Goal: Task Accomplishment & Management: Manage account settings

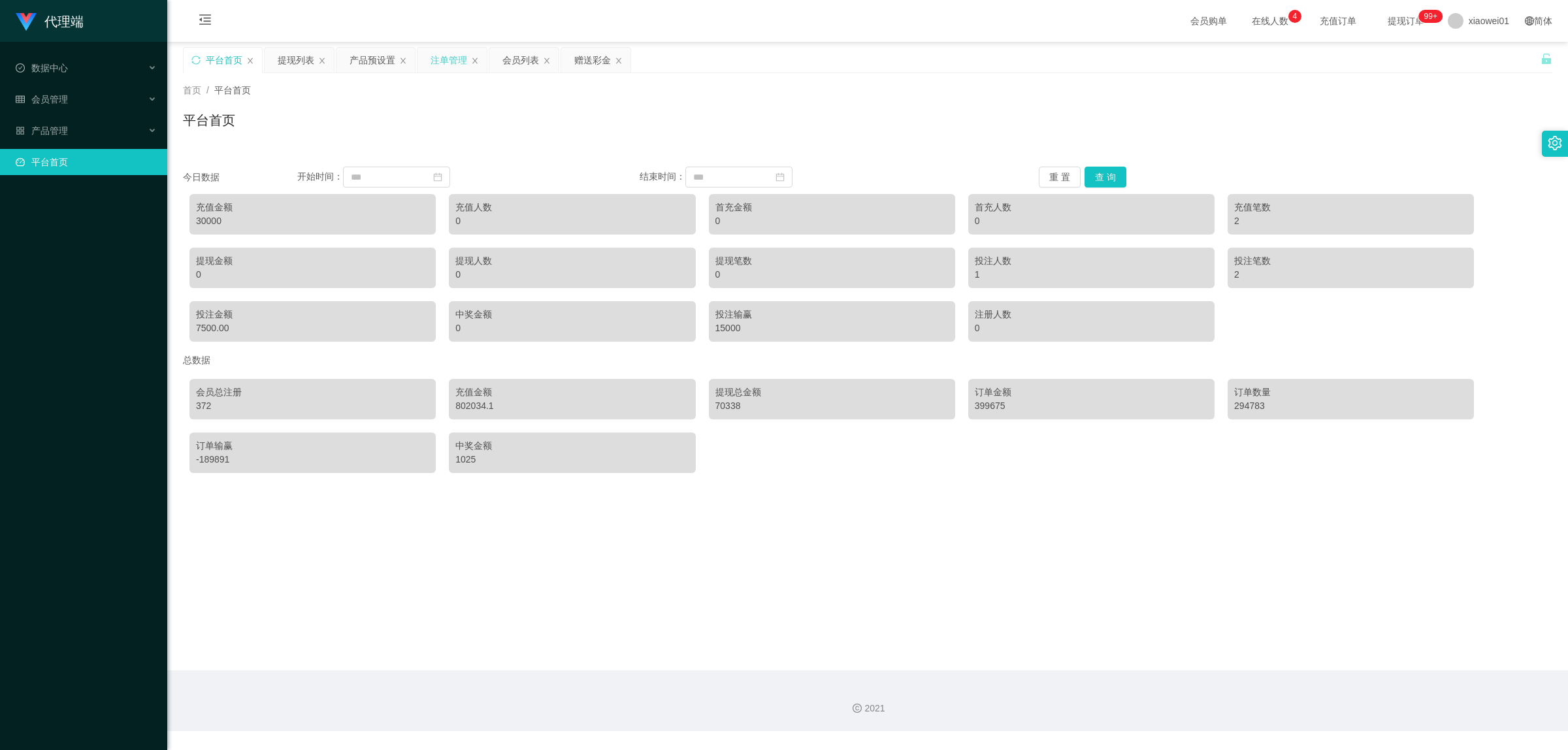
click at [463, 62] on div "注单管理" at bounding box center [449, 60] width 37 height 25
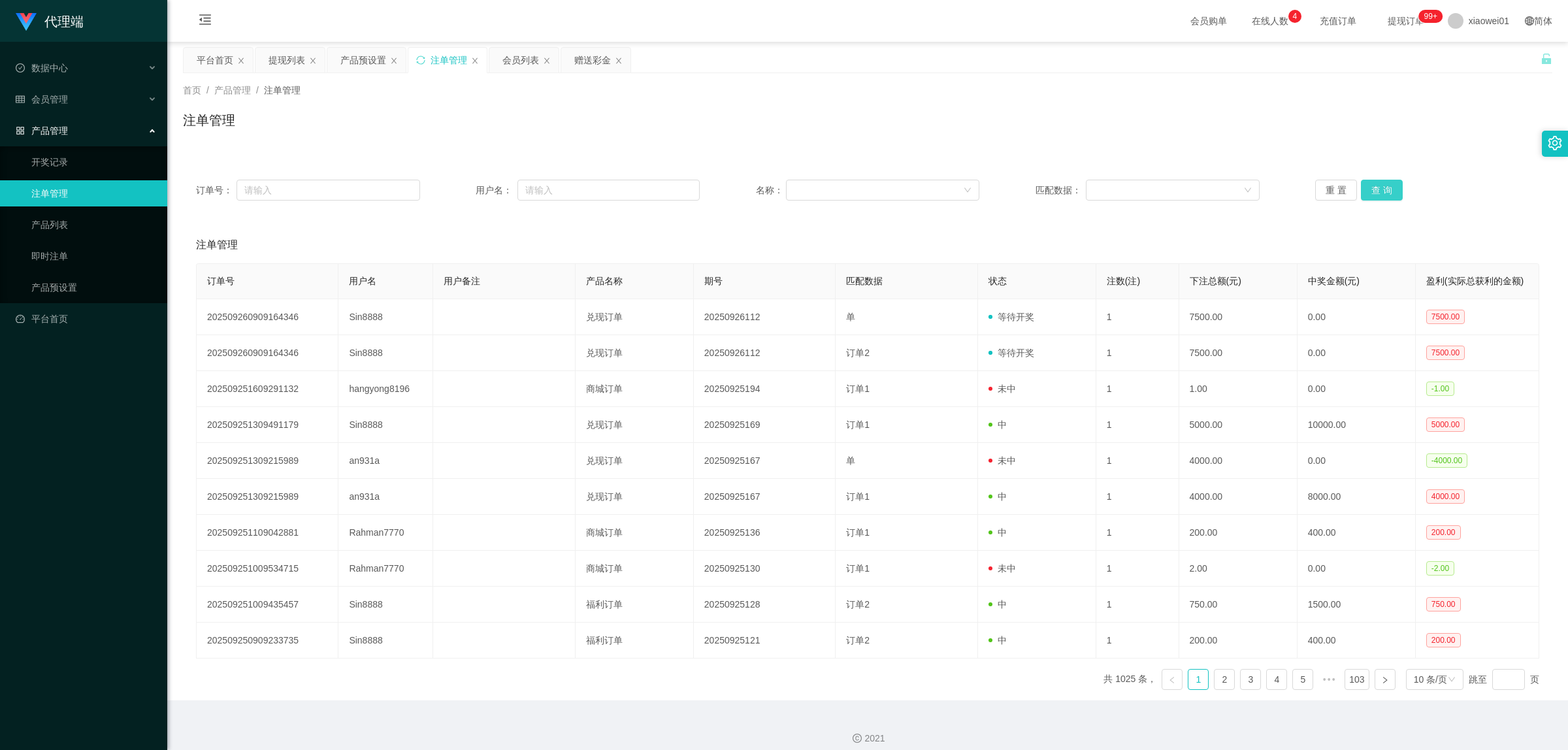
click at [1378, 186] on button "查 询" at bounding box center [1381, 190] width 42 height 21
click at [1381, 186] on button "查 询" at bounding box center [1381, 190] width 42 height 21
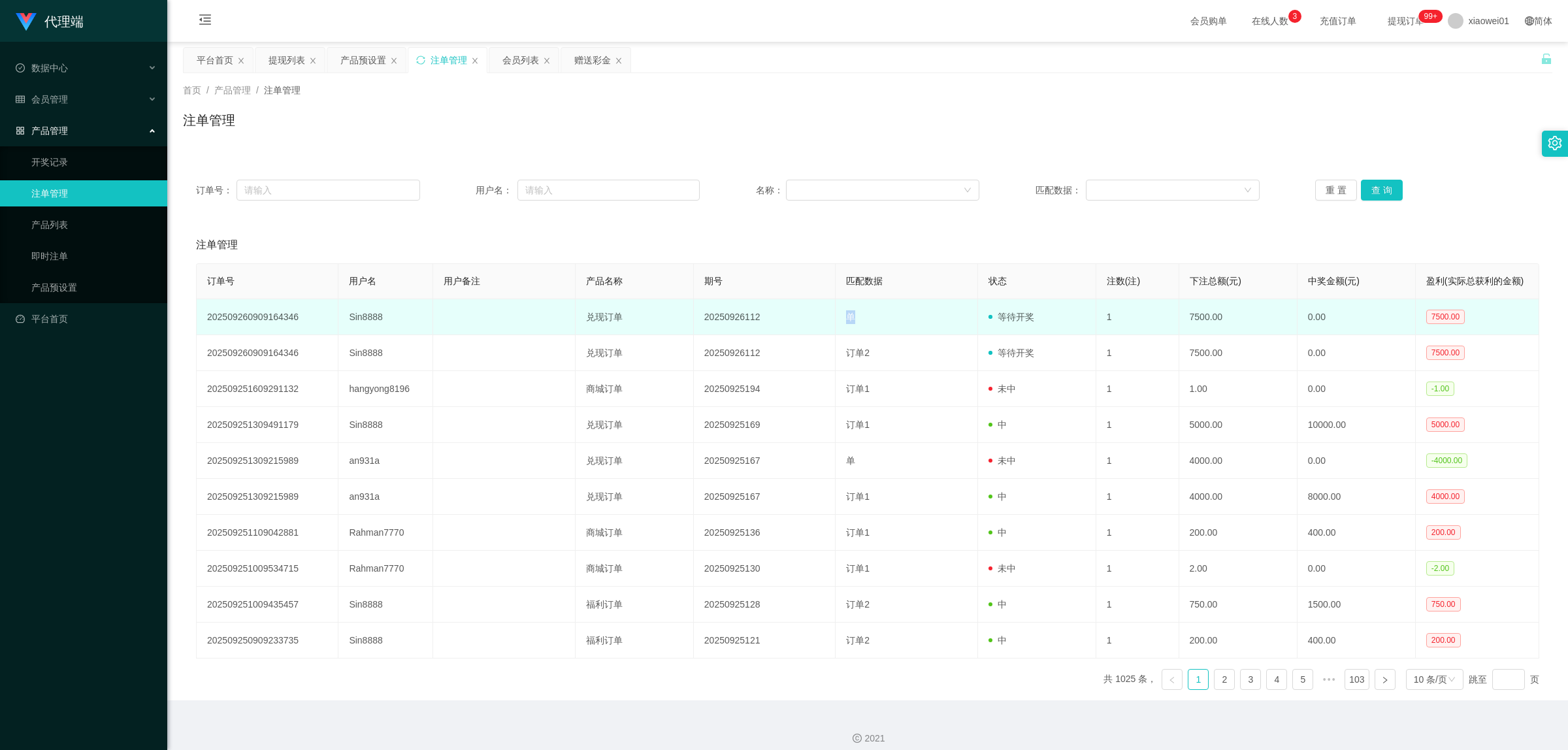
drag, startPoint x: 840, startPoint y: 322, endPoint x: 866, endPoint y: 327, distance: 26.5
click at [866, 327] on td "单" at bounding box center [907, 317] width 142 height 36
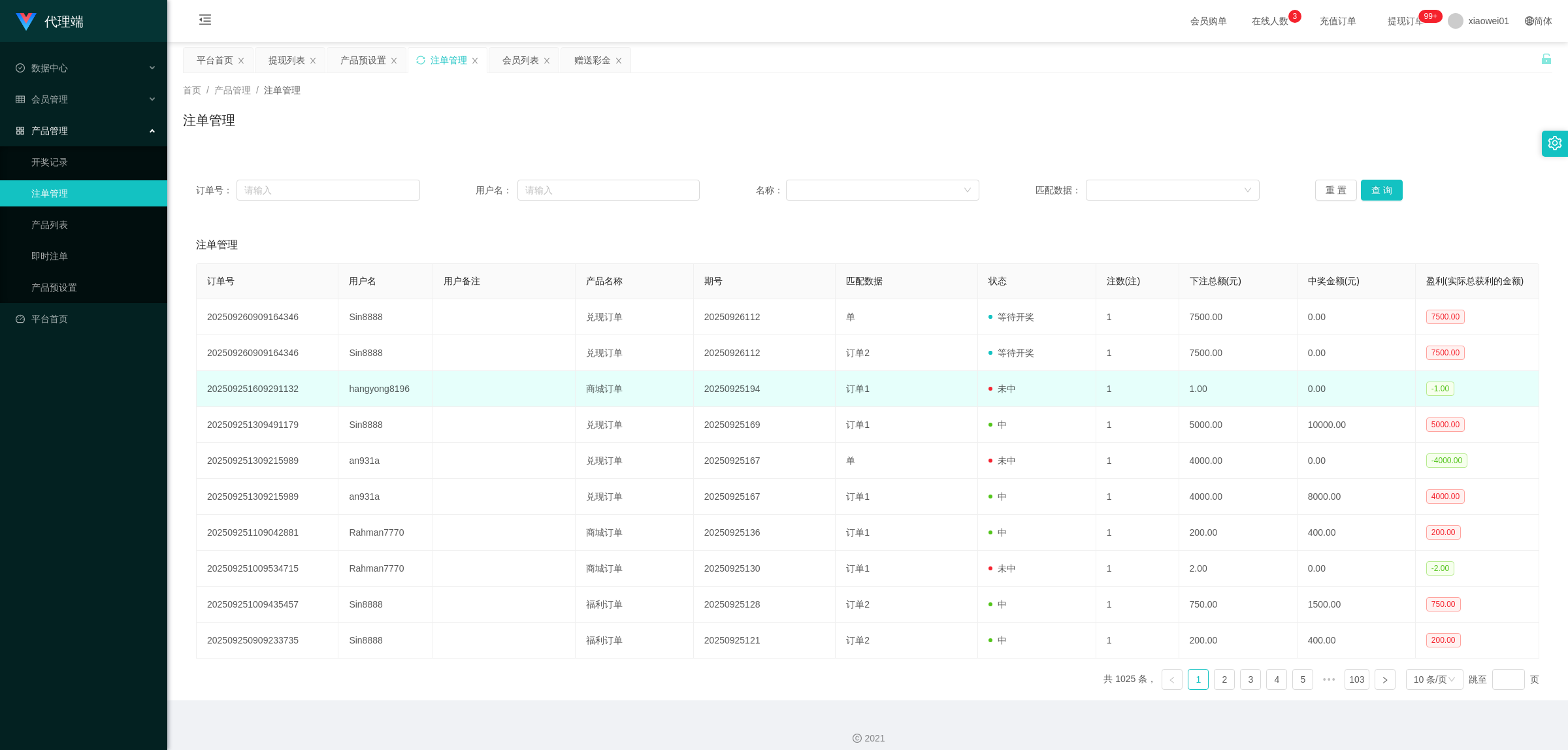
click at [826, 376] on td "20250925194" at bounding box center [765, 389] width 142 height 36
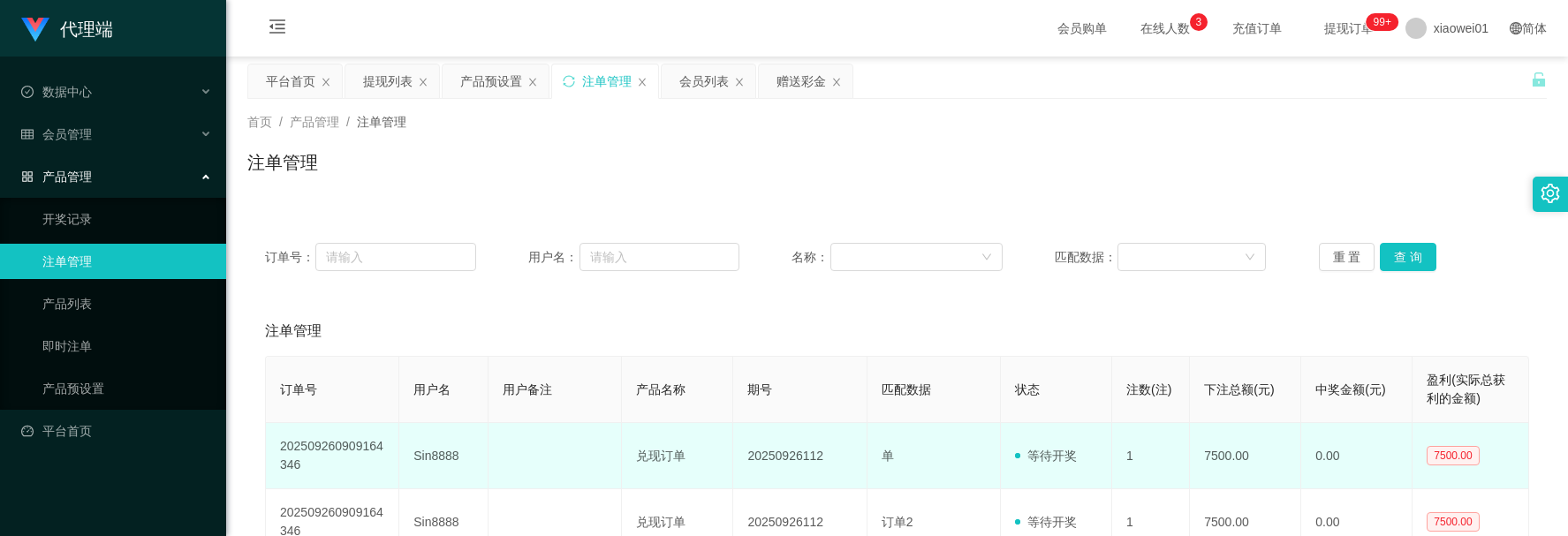
click at [434, 466] on td "Sin8888" at bounding box center [443, 456] width 89 height 66
click at [435, 466] on td "Sin8888" at bounding box center [443, 456] width 89 height 66
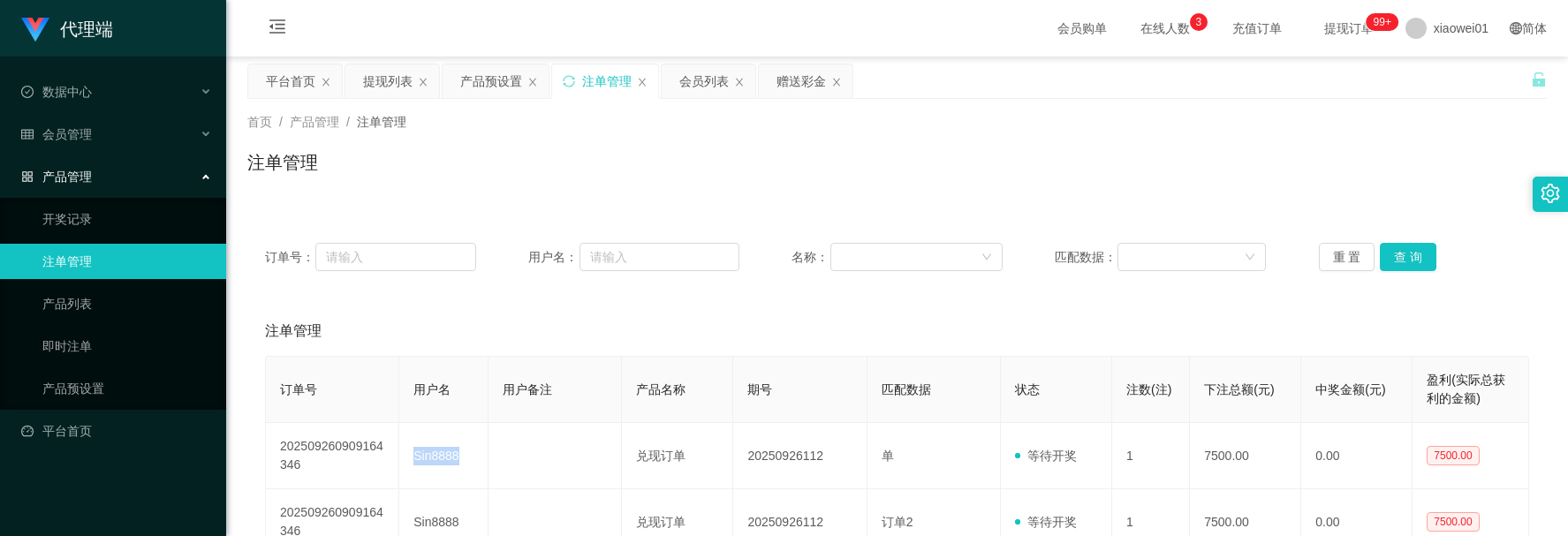
copy td "Sin8888"
click at [367, 94] on div "提现列表" at bounding box center [387, 81] width 49 height 33
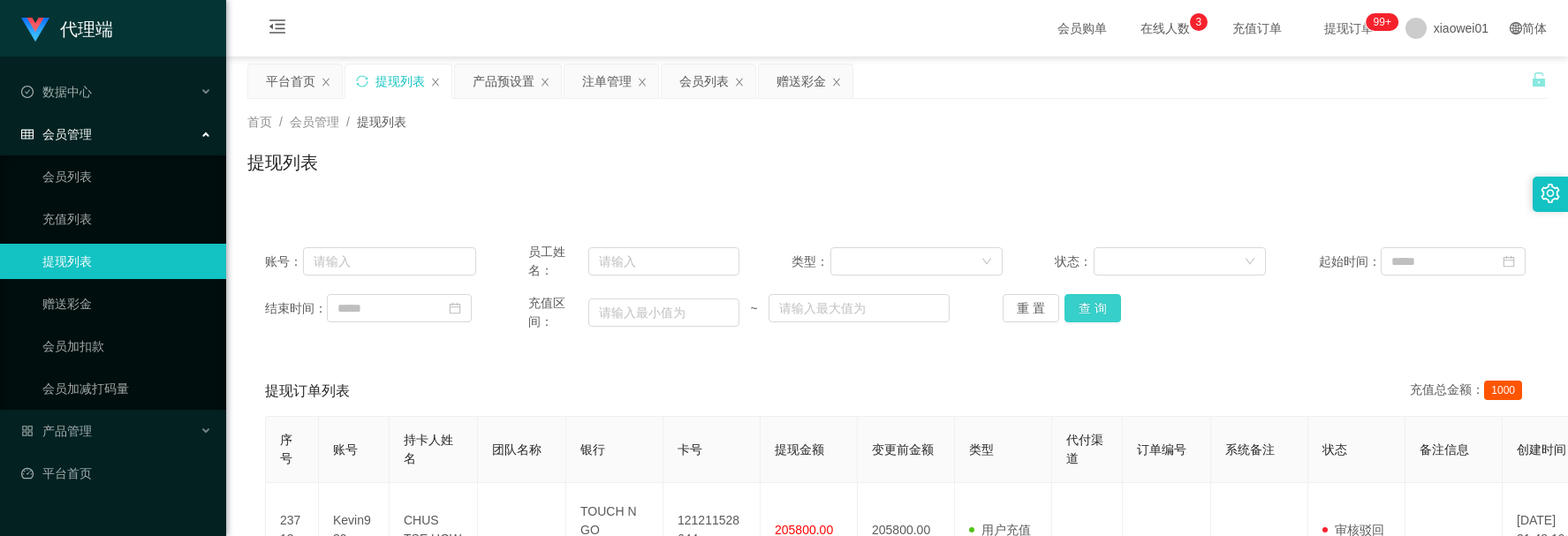
click at [1101, 318] on button "查 询" at bounding box center [1092, 308] width 57 height 28
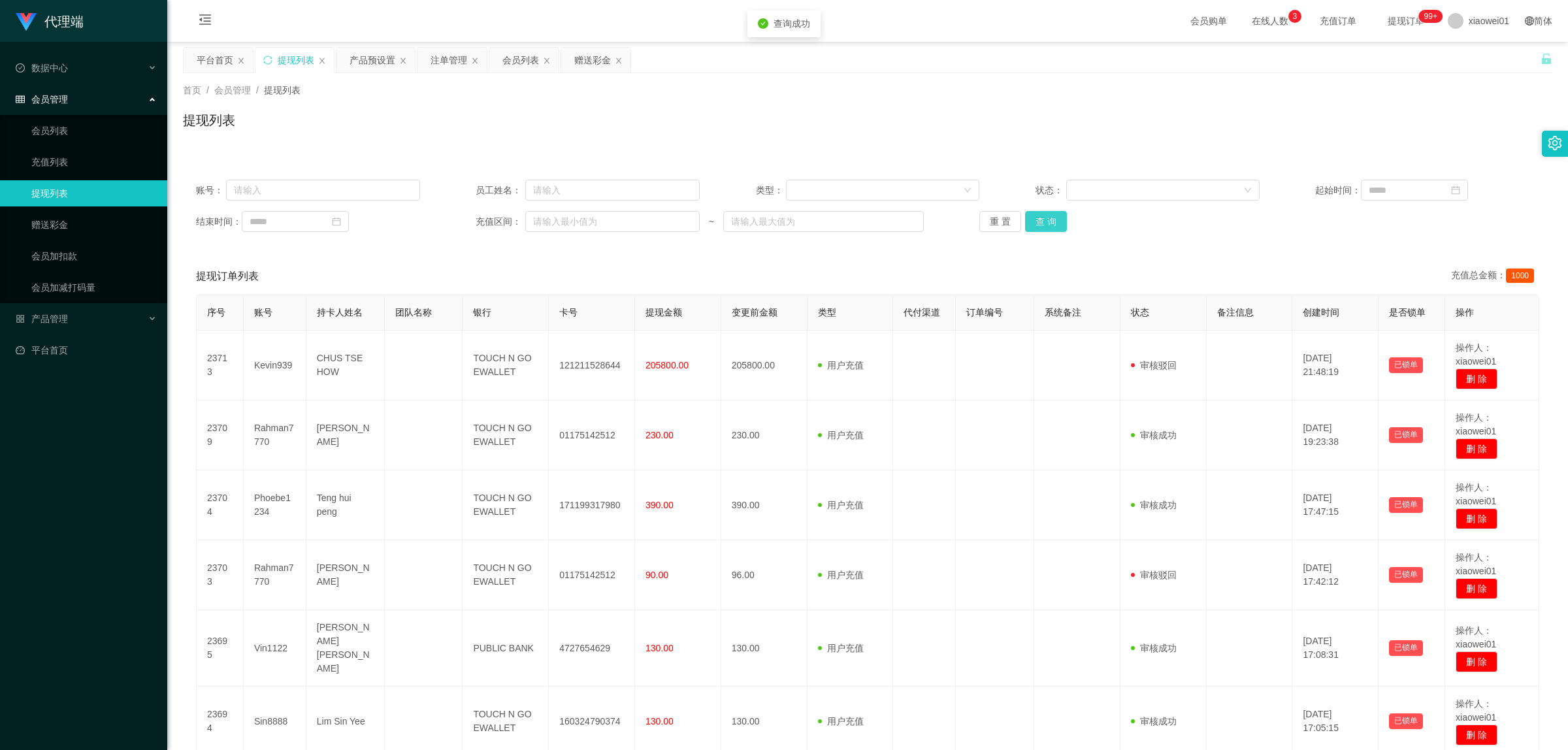
click at [1053, 214] on button "查 询" at bounding box center [1046, 221] width 42 height 21
click at [1050, 214] on button "查 询" at bounding box center [1046, 221] width 42 height 21
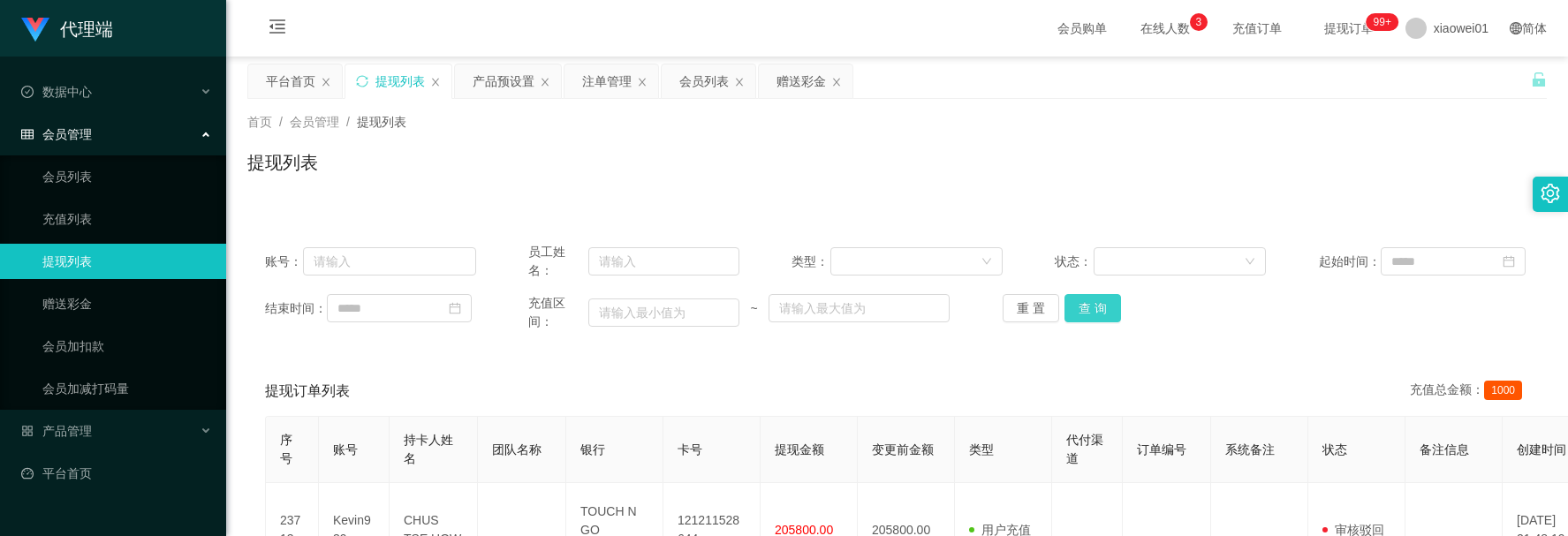
click at [1087, 310] on button "查 询" at bounding box center [1092, 308] width 57 height 28
click at [1096, 306] on button "查 询" at bounding box center [1092, 308] width 57 height 28
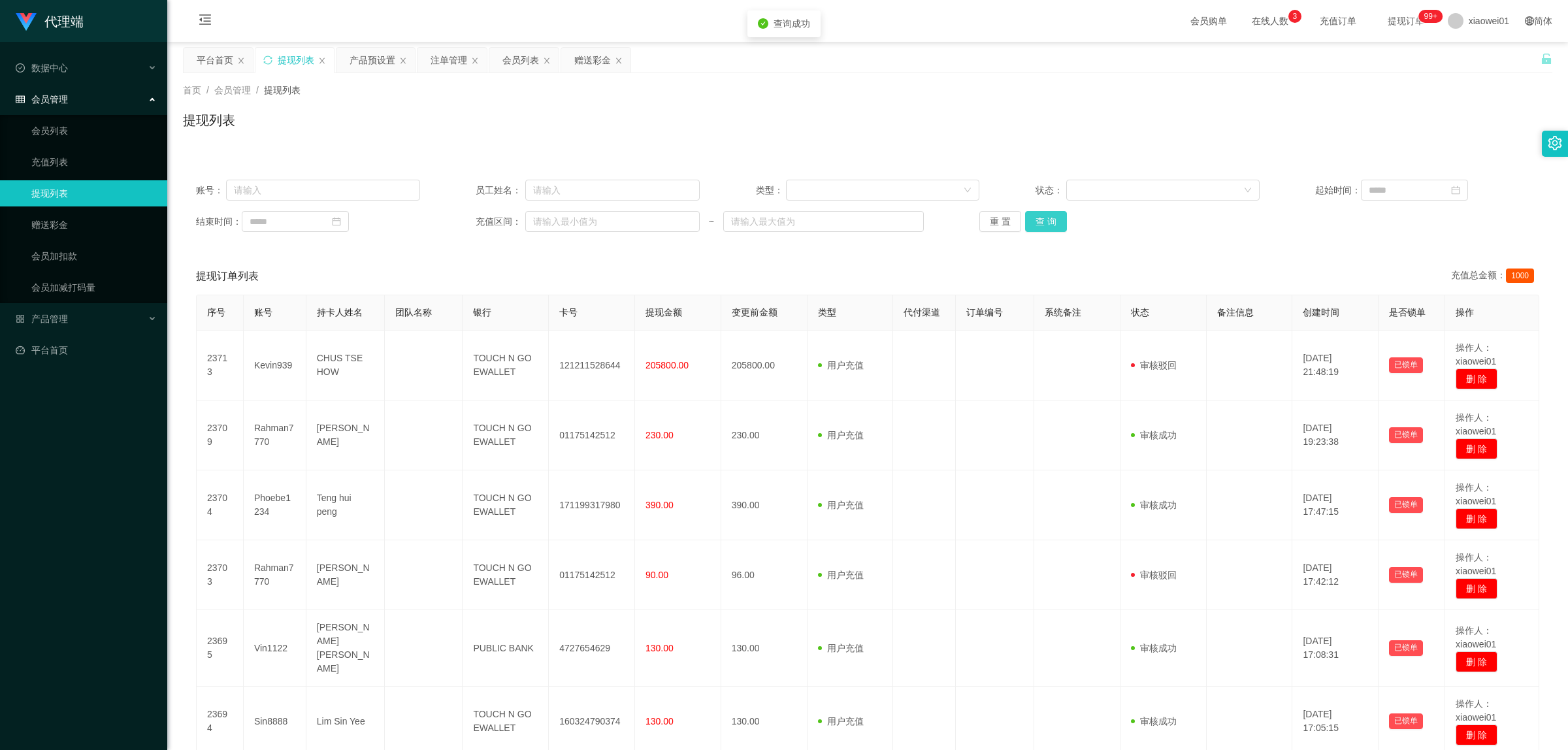
click at [1028, 229] on button "查 询" at bounding box center [1046, 221] width 42 height 21
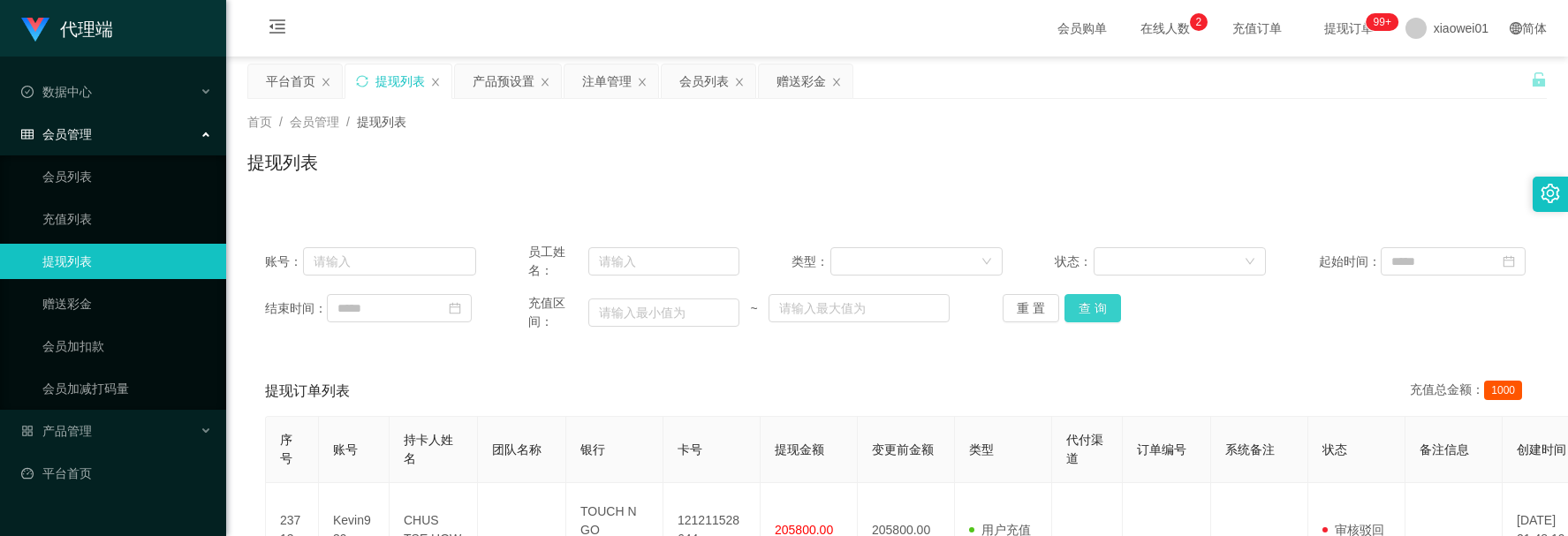
click at [1101, 311] on button "查 询" at bounding box center [1092, 308] width 57 height 28
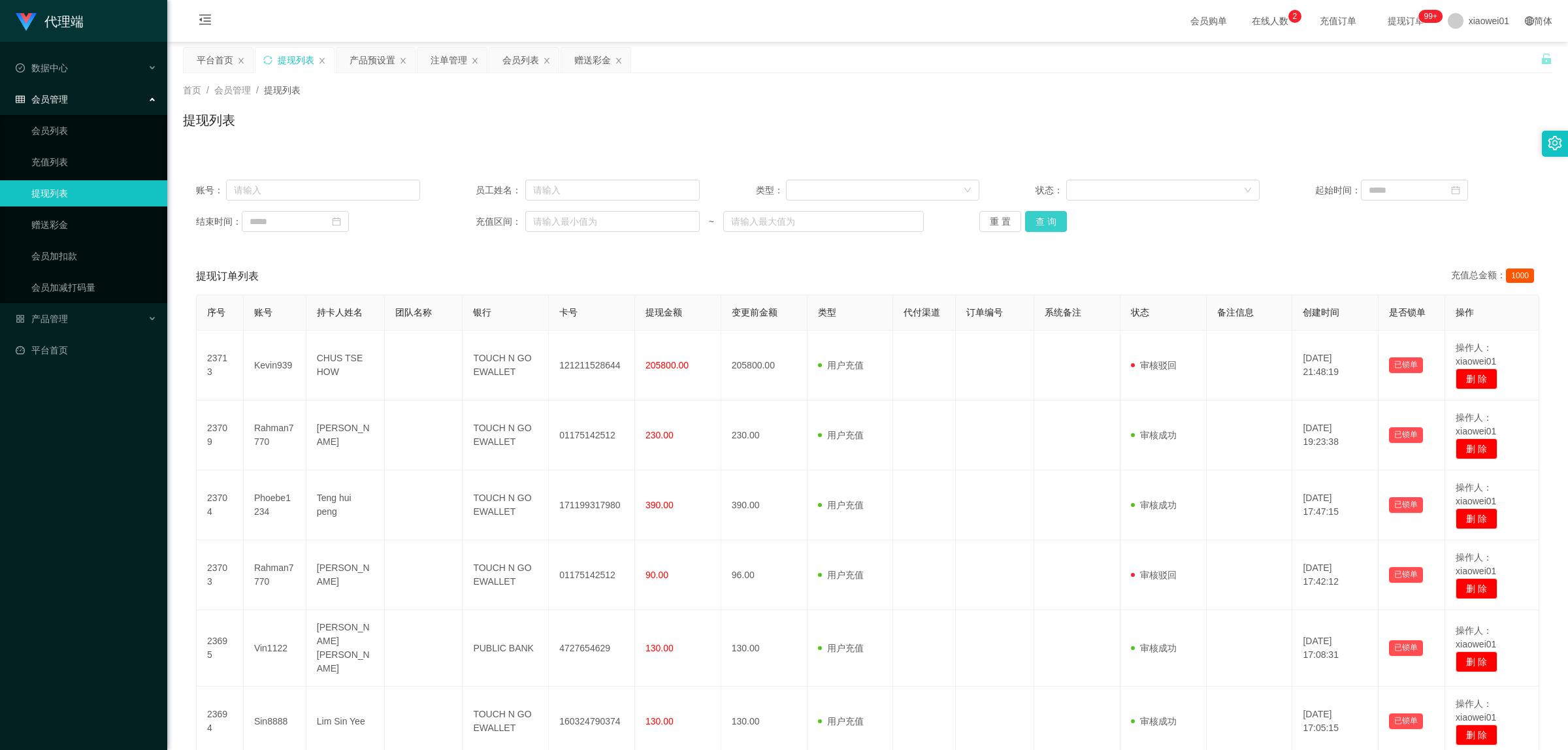
click at [1046, 227] on button "查 询" at bounding box center [1046, 221] width 42 height 21
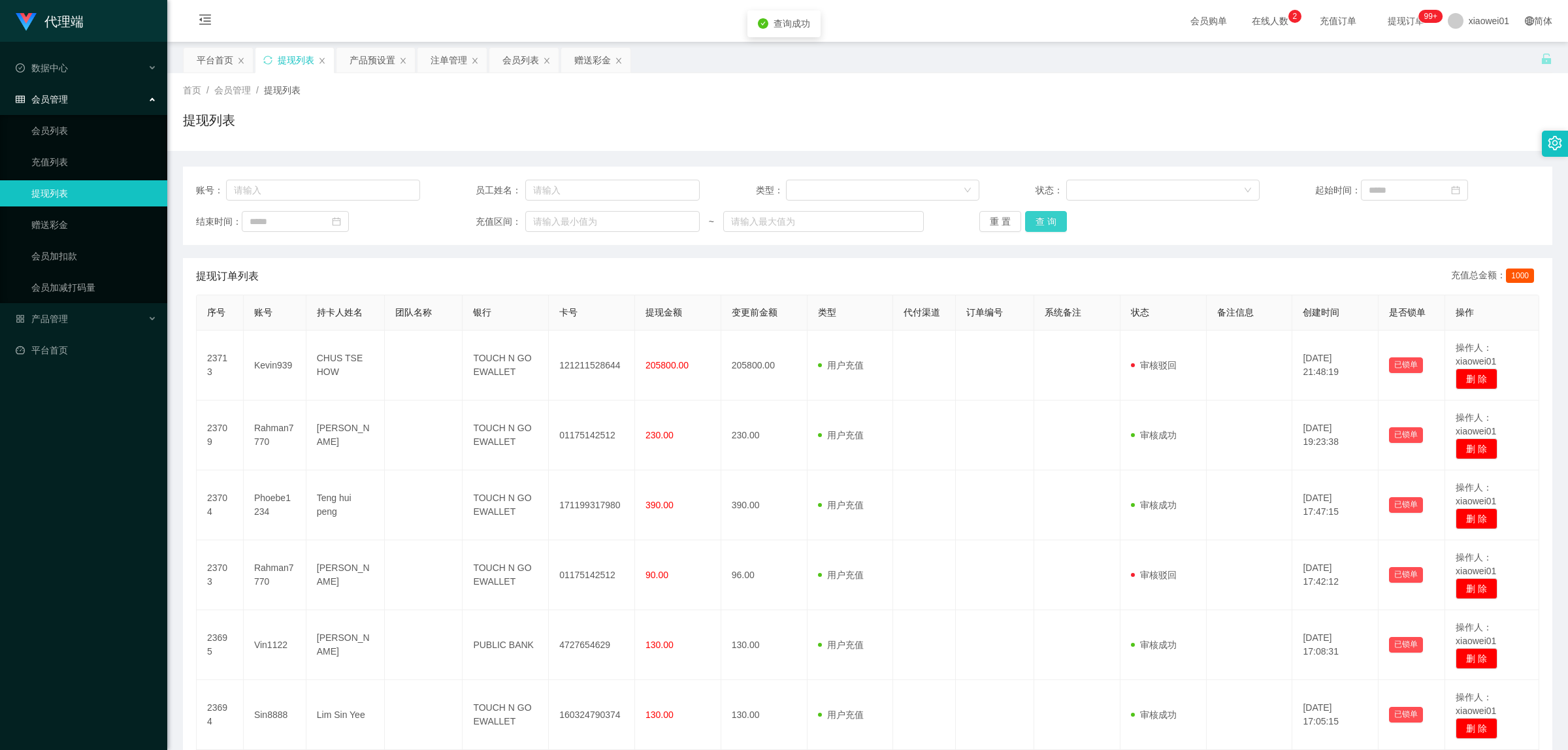
click at [1052, 224] on button "查 询" at bounding box center [1046, 221] width 42 height 21
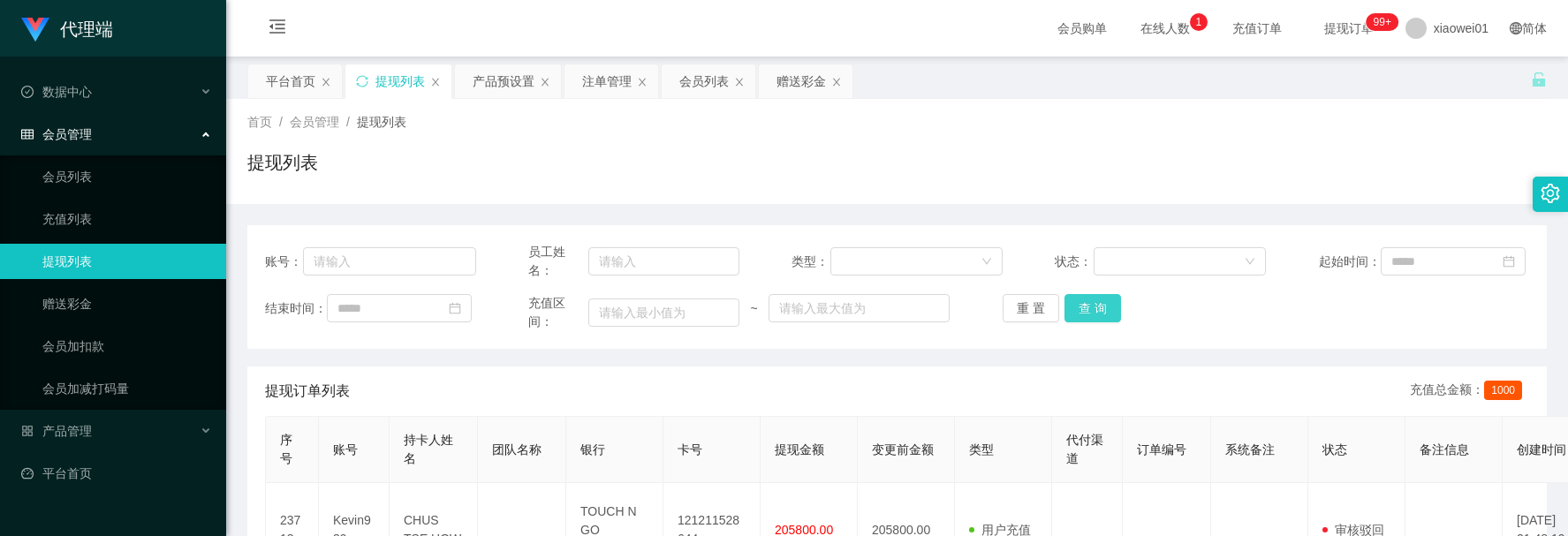
click at [1080, 312] on button "查 询" at bounding box center [1092, 308] width 57 height 28
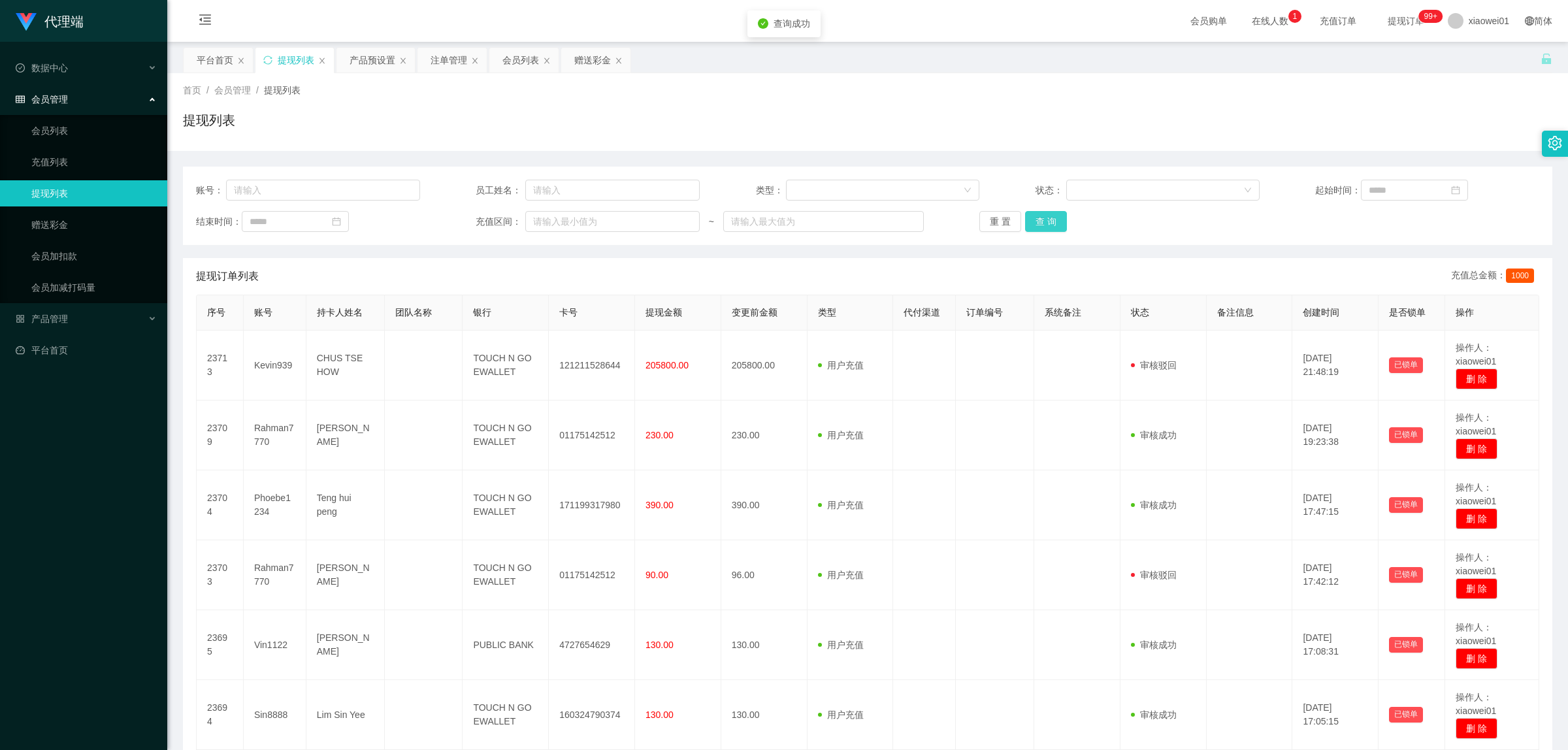
click at [1036, 217] on button "查 询" at bounding box center [1046, 221] width 42 height 21
click at [1254, 21] on span "在线人数 0 1 2 3 4 5 6 7 8 9 0 1 2 3 4 5 6 7 8 9 0 1 2 3 4 5 6 7 8 9" at bounding box center [1270, 21] width 50 height 9
click at [1044, 219] on button "查 询" at bounding box center [1046, 221] width 42 height 21
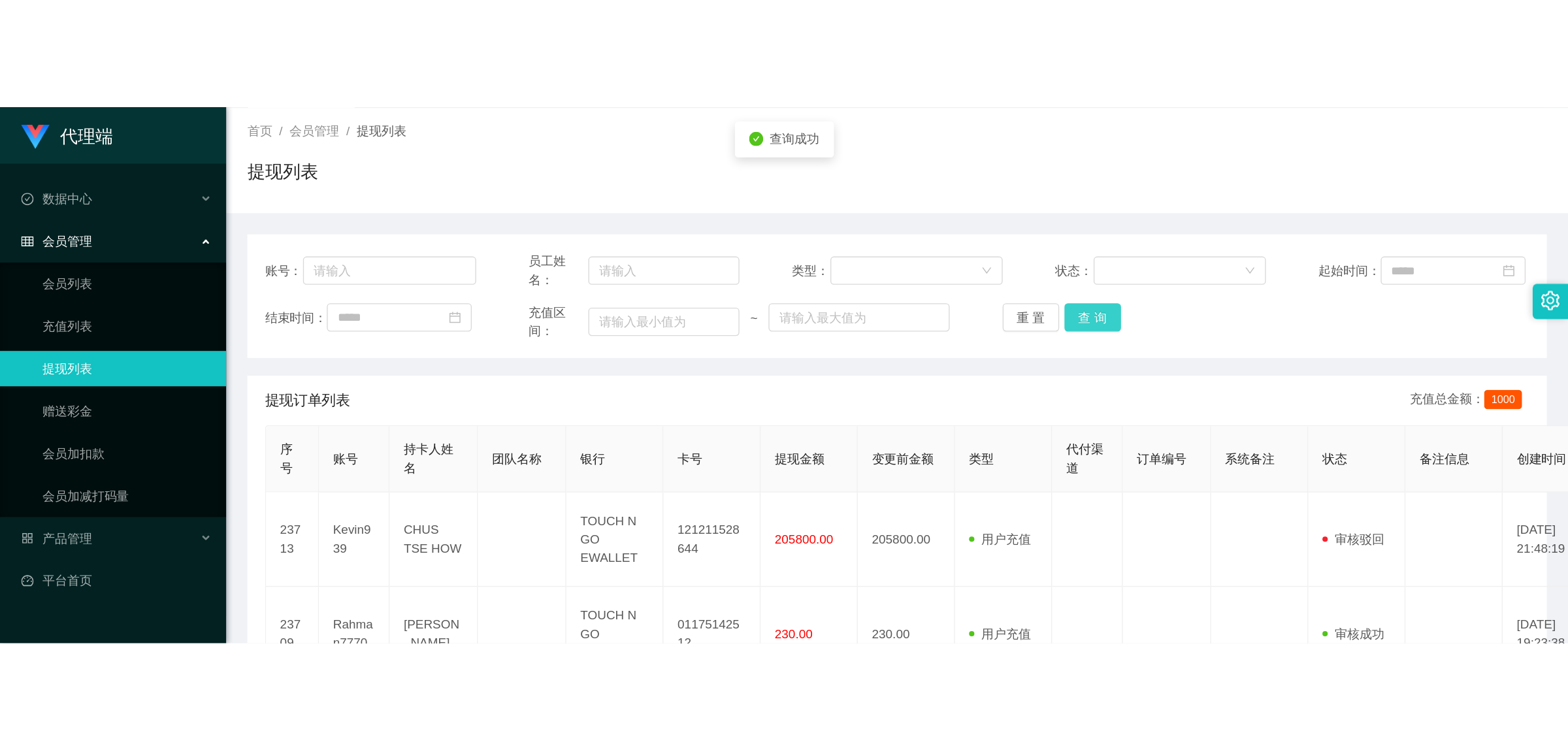
scroll to position [163, 0]
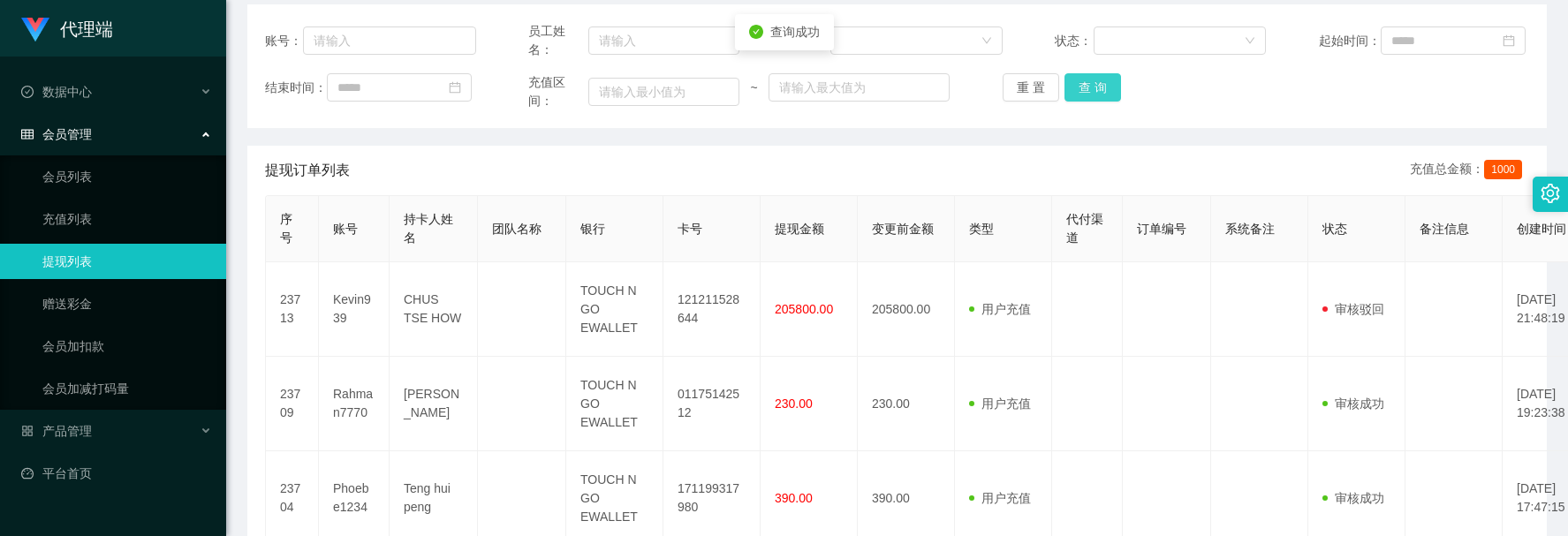
click at [1091, 100] on button "查 询" at bounding box center [1092, 87] width 57 height 28
click at [1092, 83] on button "查 询" at bounding box center [1092, 87] width 57 height 28
click at [1108, 78] on button "查 询" at bounding box center [1092, 87] width 57 height 28
click at [1109, 78] on button "查 询" at bounding box center [1092, 87] width 57 height 28
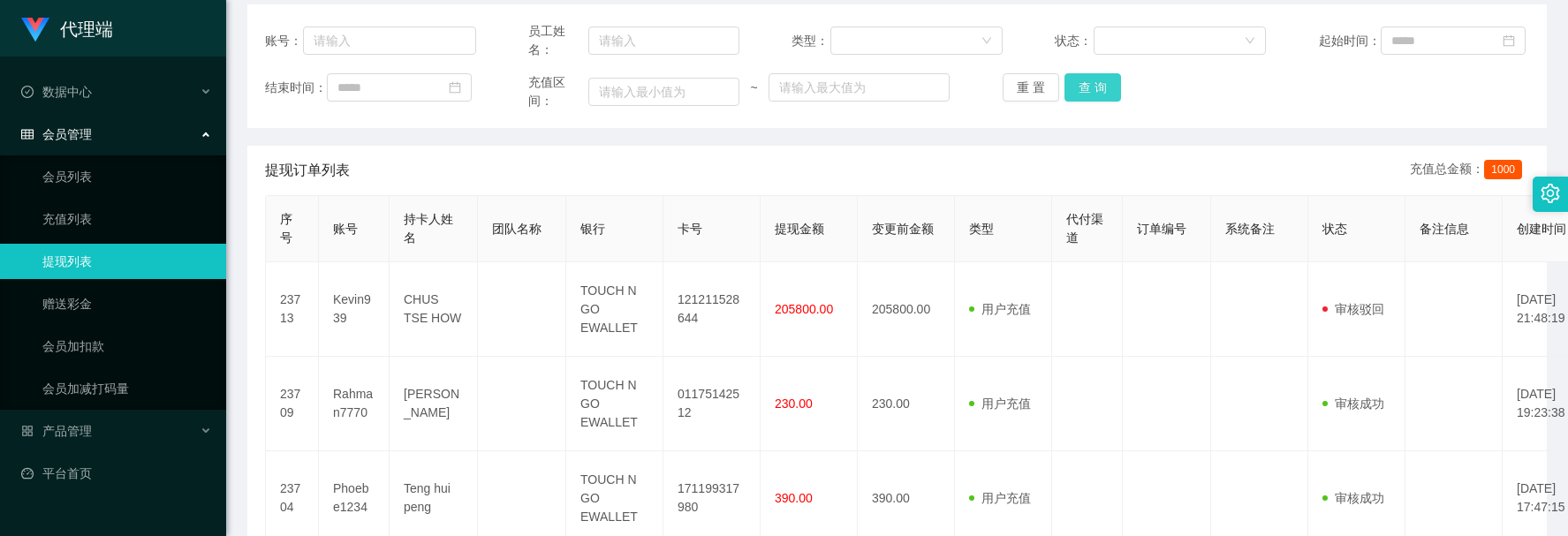
click at [1108, 78] on button "查 询" at bounding box center [1092, 87] width 57 height 28
click at [1111, 86] on button "查 询" at bounding box center [1092, 87] width 57 height 28
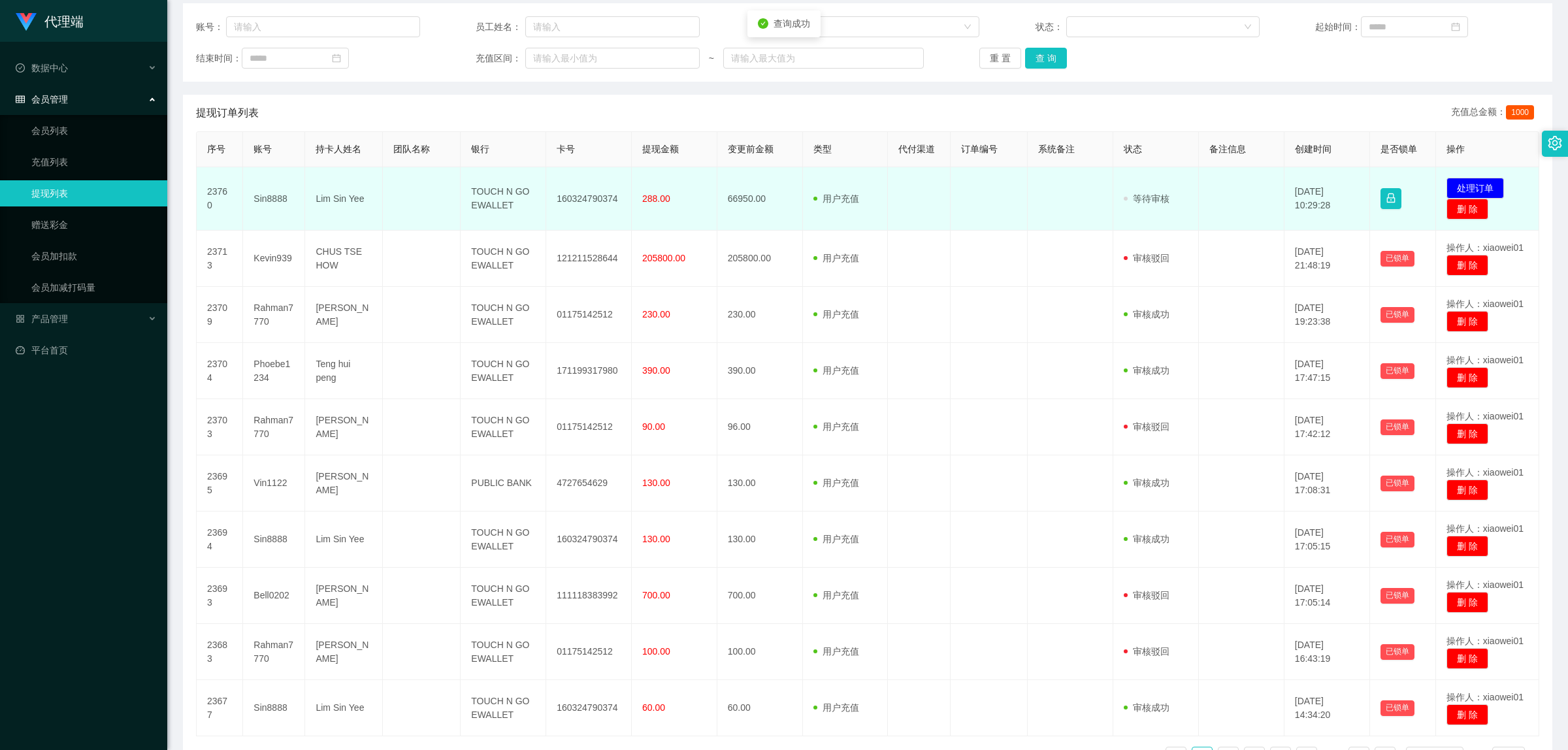
click at [606, 200] on td "160324790374" at bounding box center [589, 198] width 86 height 63
click at [606, 199] on td "160324790374" at bounding box center [589, 198] width 86 height 63
copy td "160324790374"
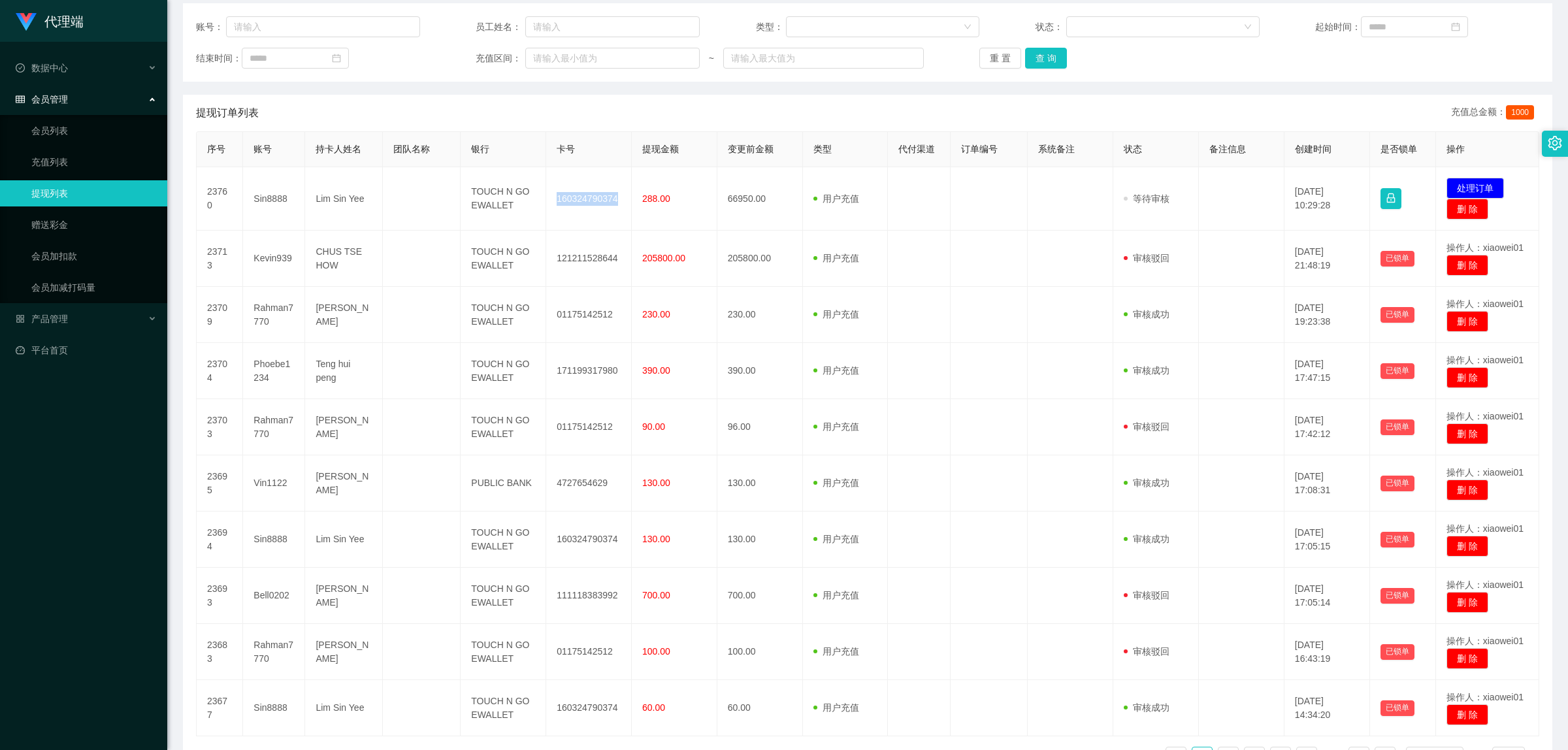
copy td "160324790374"
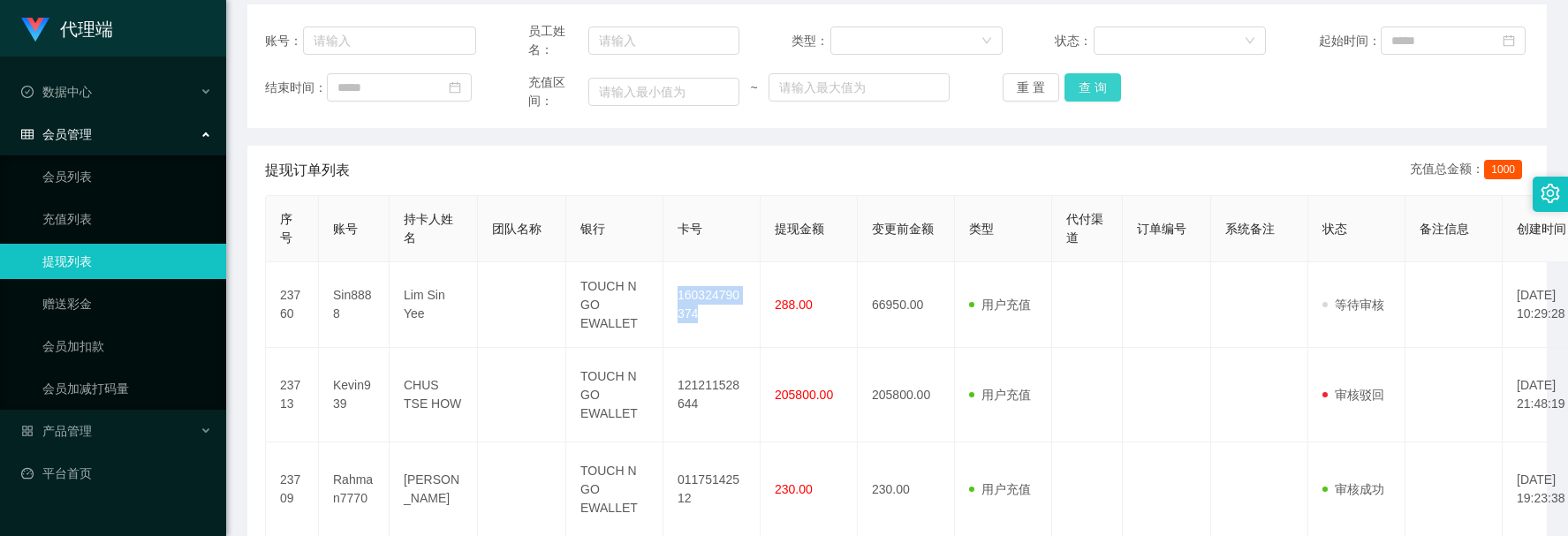
drag, startPoint x: 1071, startPoint y: 83, endPoint x: 1083, endPoint y: 77, distance: 13.4
click at [1064, 83] on button "查 询" at bounding box center [1092, 87] width 57 height 28
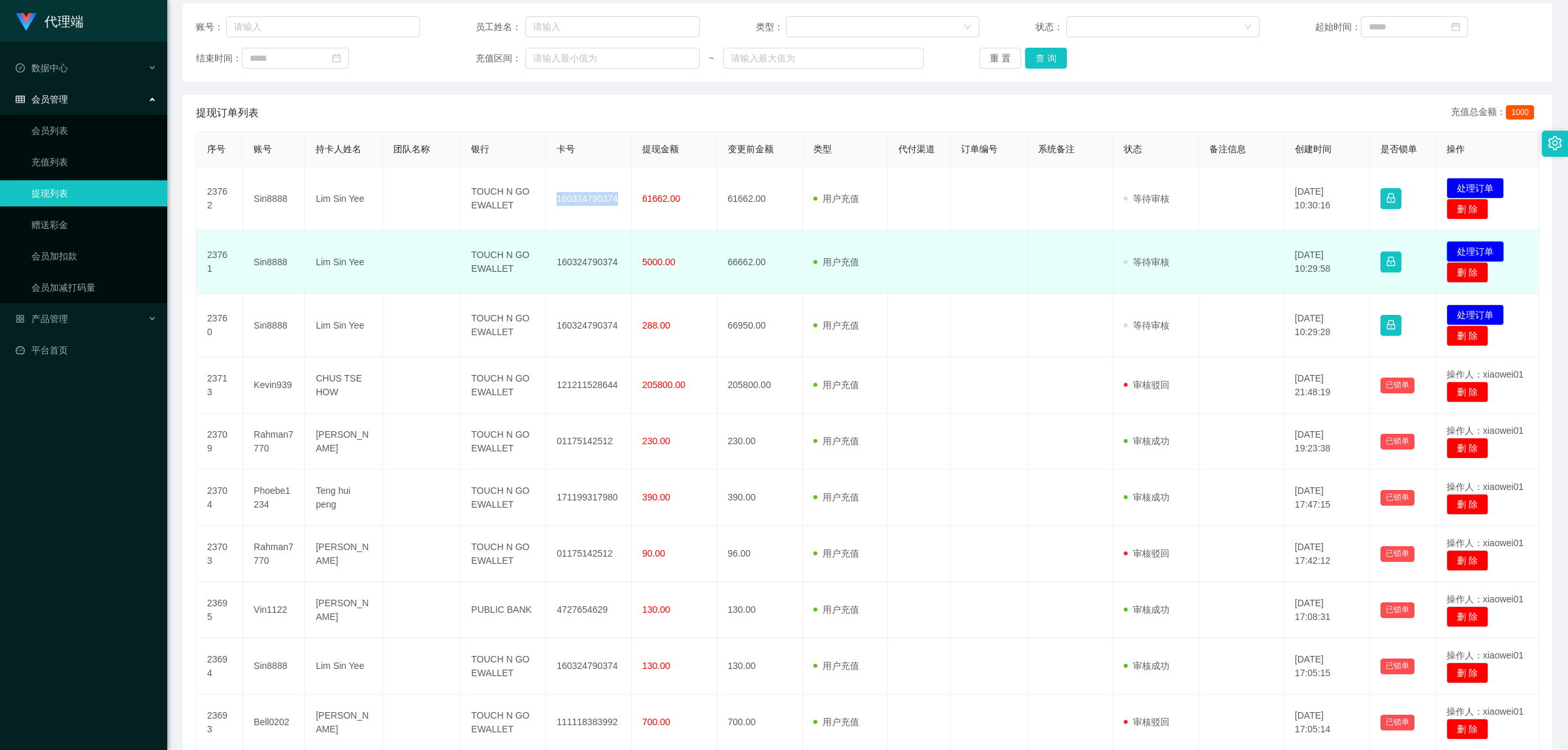
click at [1483, 247] on button "处理订单" at bounding box center [1475, 251] width 58 height 21
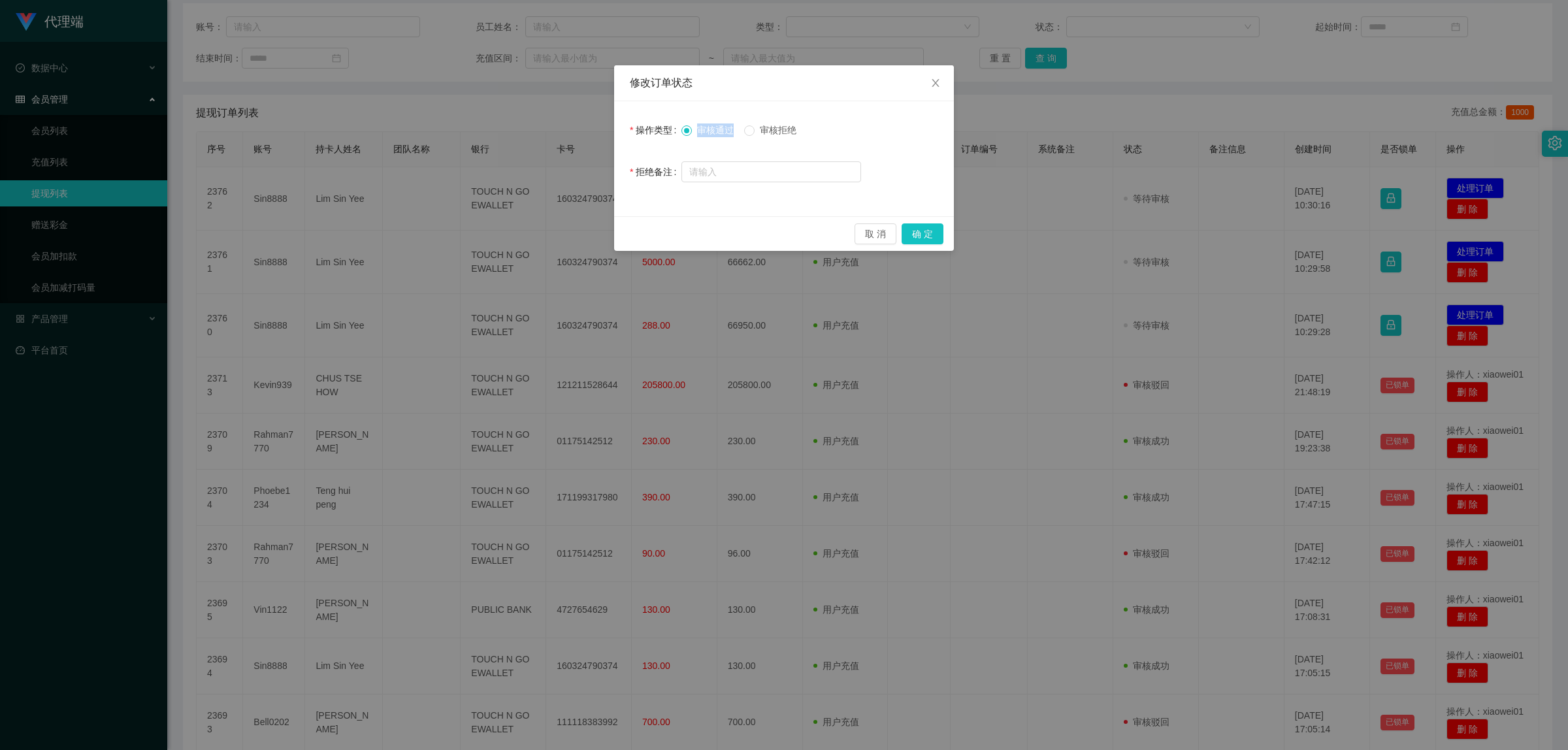
click at [759, 127] on div "审核通过 审核拒绝" at bounding box center [771, 129] width 180 height 26
click at [759, 127] on span "审核拒绝" at bounding box center [778, 130] width 47 height 11
click at [735, 164] on input "text" at bounding box center [771, 171] width 180 height 21
paste input "您的提款未按规定顺序提交。根据监管要求，必须立即对冲。请在收到此通知后的24小时内完成指定的对冲操作，以免账户被冻结。对冲金额为您账户余额的50%（RM333…"
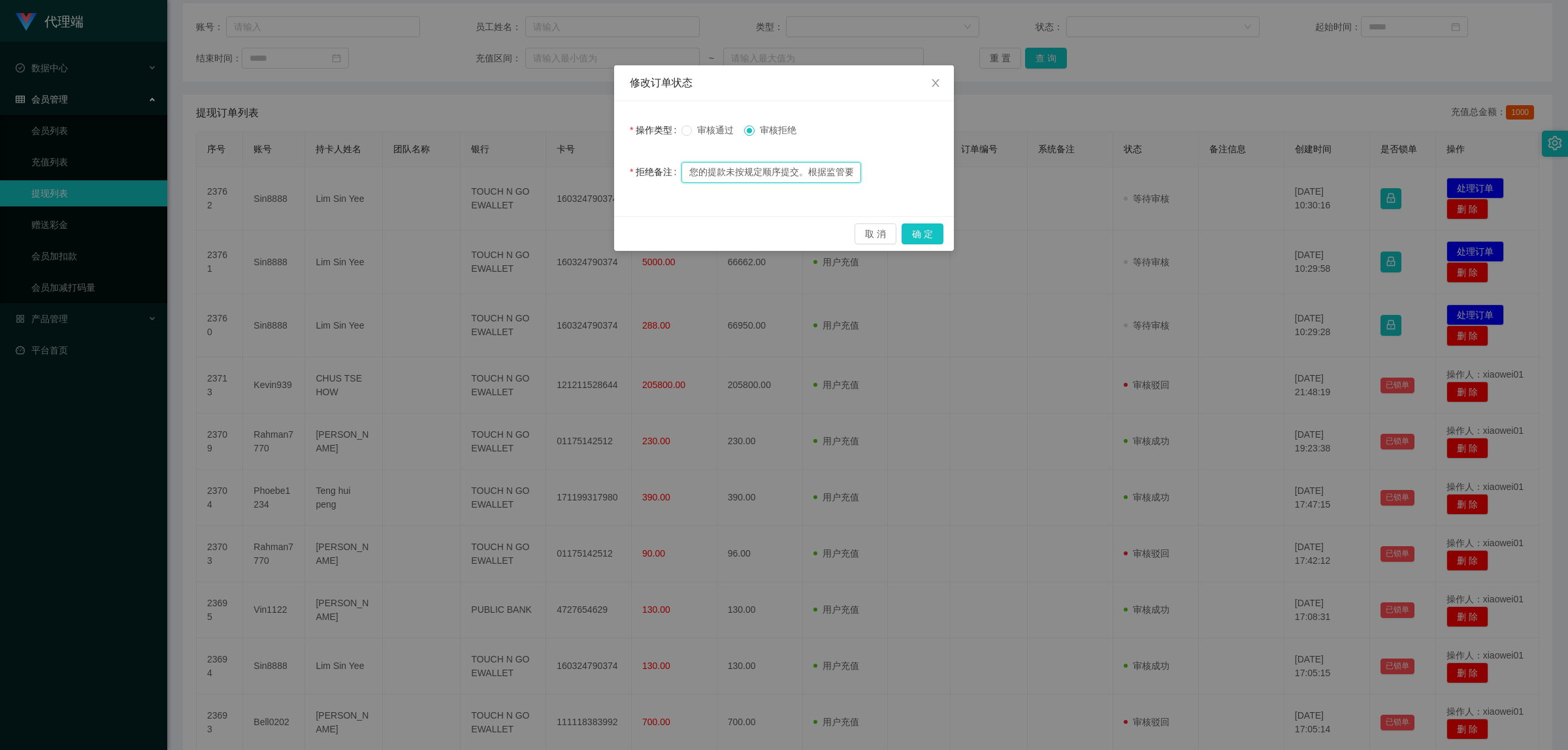
drag, startPoint x: 784, startPoint y: 173, endPoint x: 605, endPoint y: 182, distance: 179.2
click at [607, 182] on div "修改订单状态 操作类型 审核通过 审核拒绝 拒绝备注 您的提款未按规定顺序提交。根据监管要求，必须立即对冲。请在收到此通知后的24小时内完成指定的对冲操作，以…" at bounding box center [784, 375] width 1568 height 750
click at [807, 175] on input "您的提款未按规定顺序提交。根据监管要求，必须立即对冲。请在收到此通知后的24小时内完成指定的对冲操作，以免账户被冻结。对冲金额为您账户余额的50%（RM333…" at bounding box center [771, 172] width 180 height 21
type input "您的提款未按规定顺序提交。根据监管要求，必须立即对冲。请在收到此通知后的24小时内完成指定的对冲操作，以免账户被冻结。对冲金额为您账户余额的50%（RM333…"
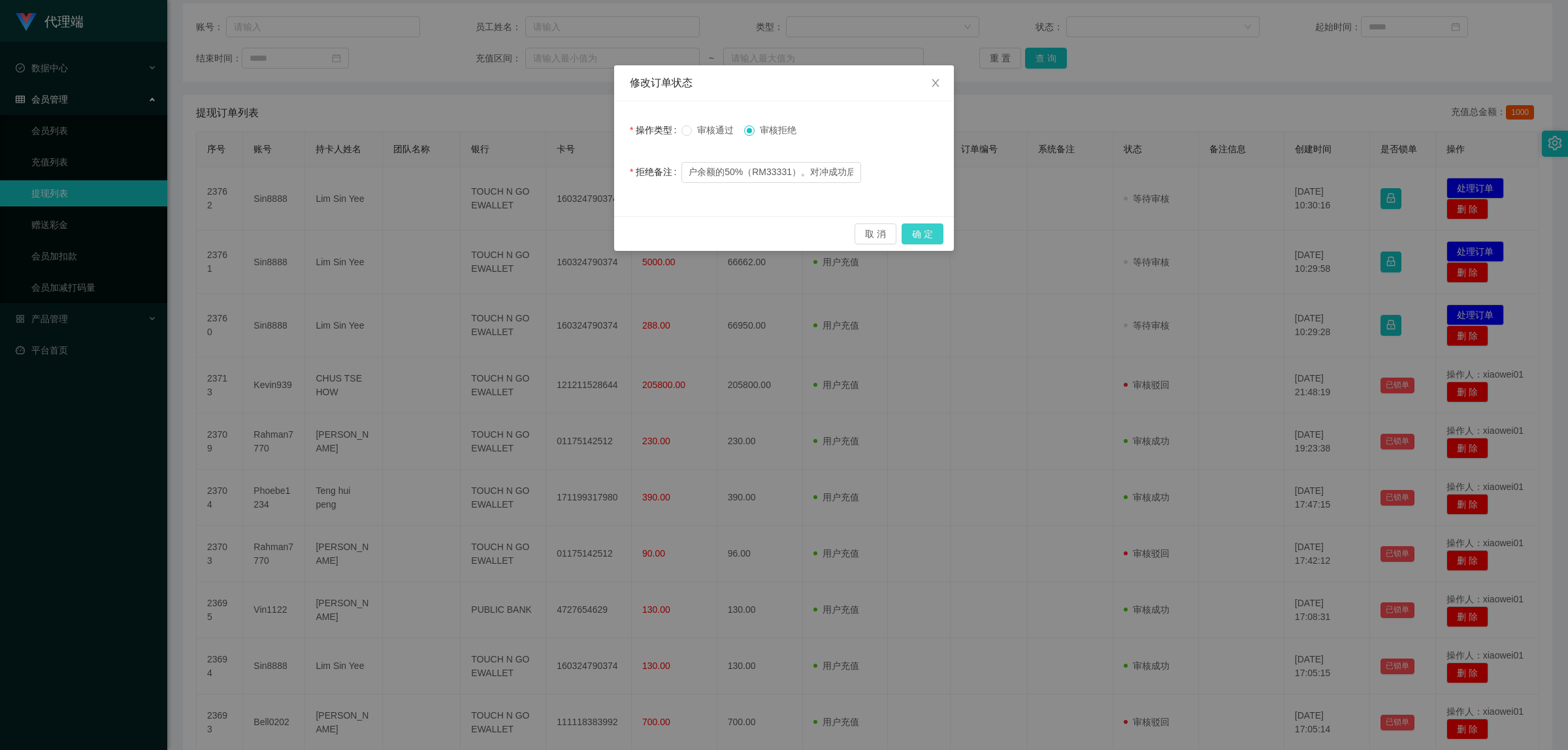
click at [934, 236] on button "确 定" at bounding box center [922, 234] width 42 height 21
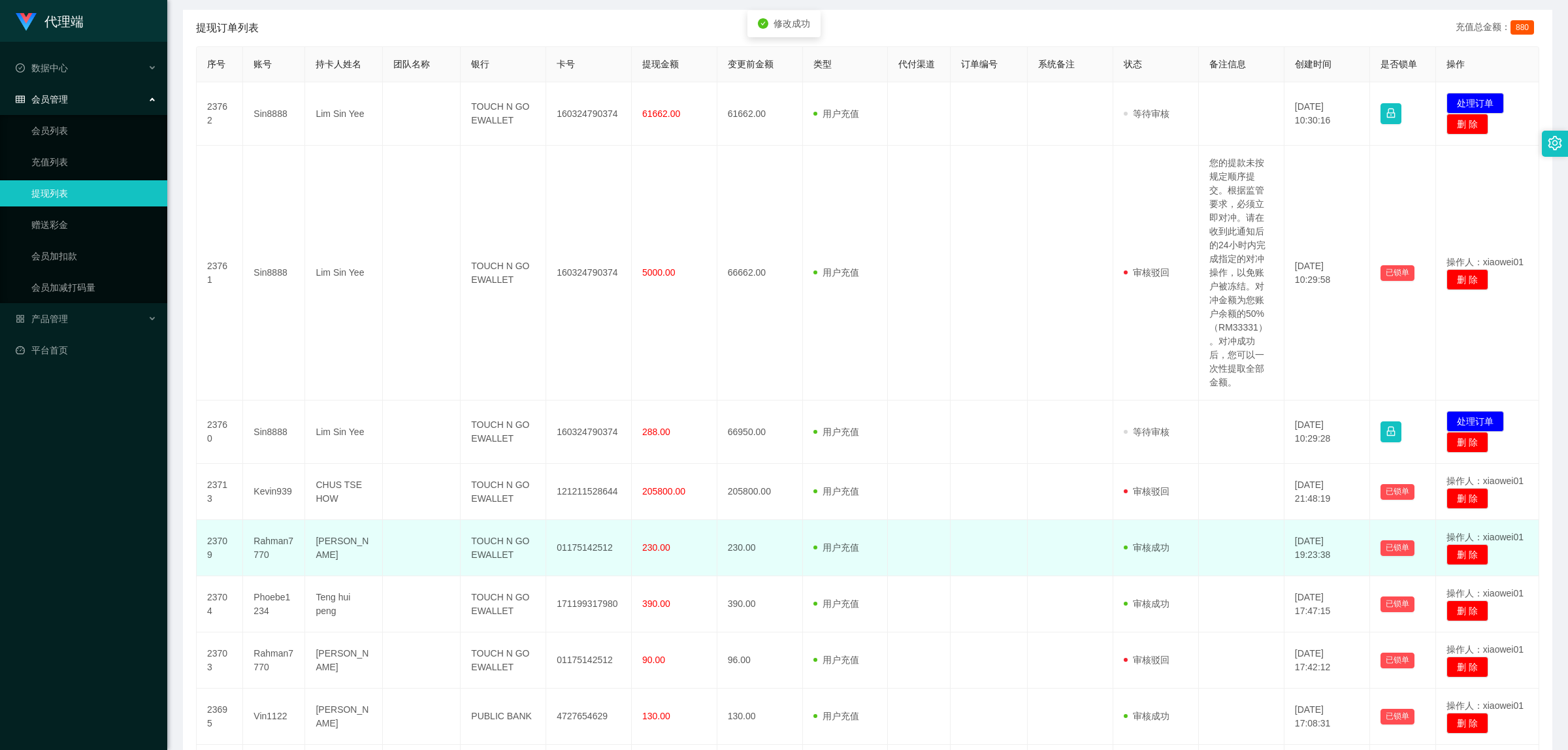
scroll to position [327, 0]
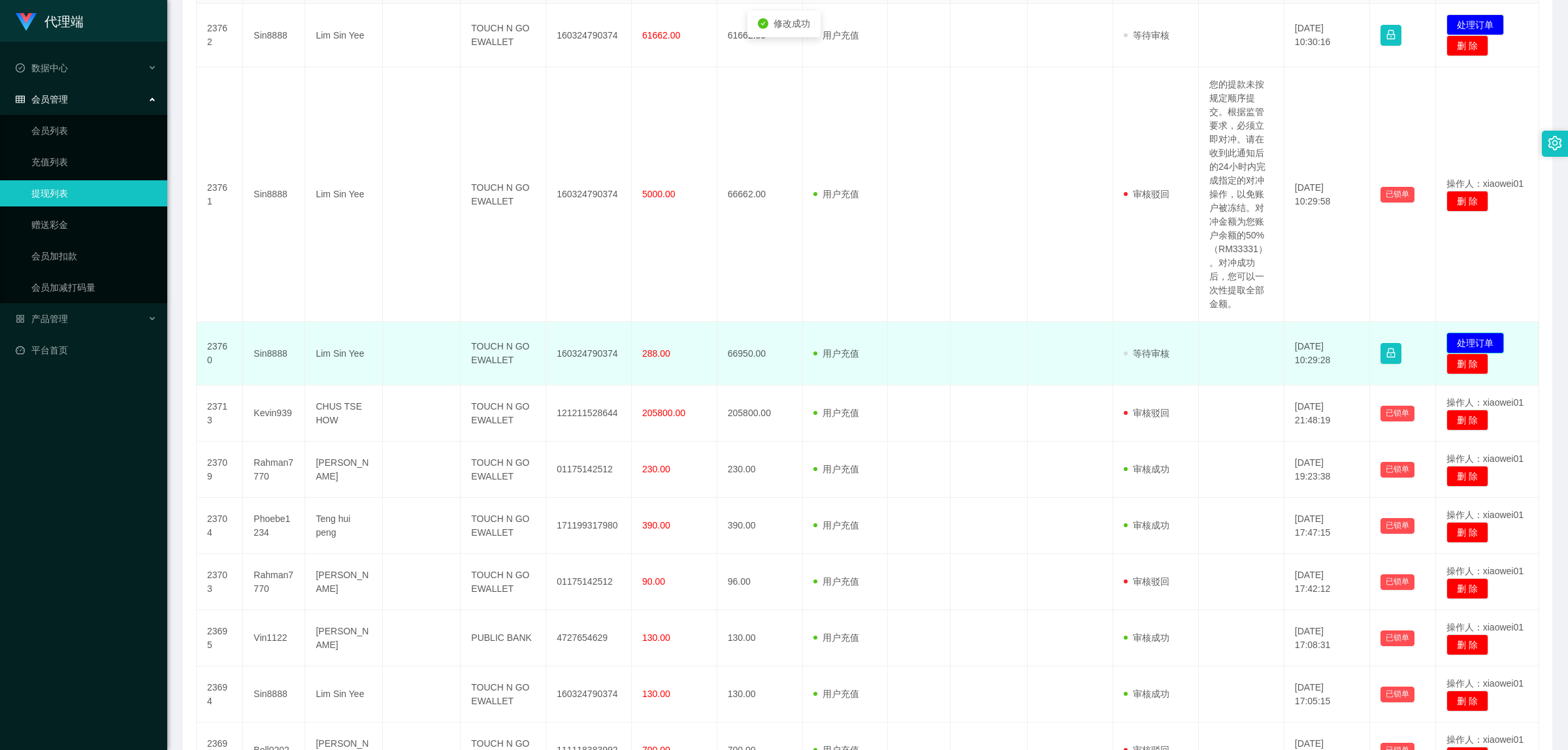
click at [1468, 338] on button "处理订单" at bounding box center [1475, 342] width 58 height 21
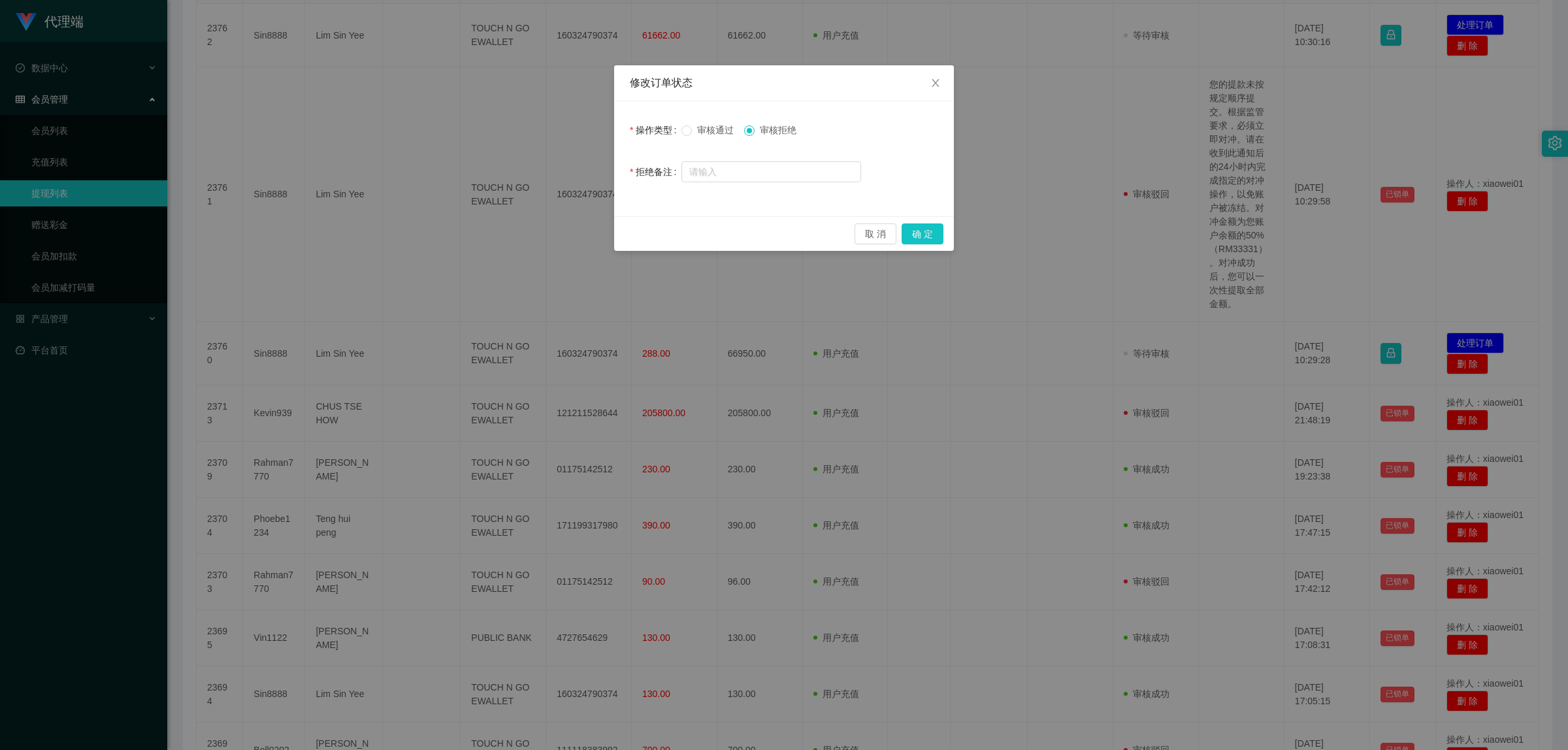
click at [704, 125] on span "审核通过" at bounding box center [715, 130] width 47 height 11
click at [936, 236] on button "确 定" at bounding box center [922, 234] width 42 height 21
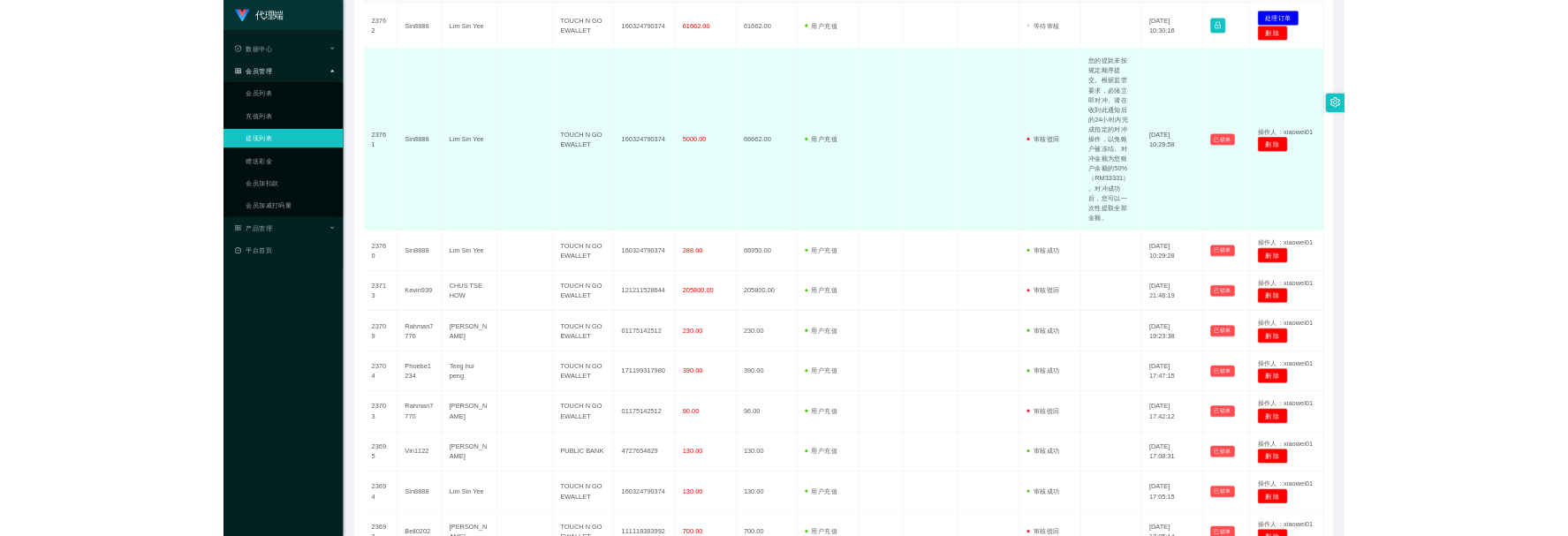
scroll to position [221, 0]
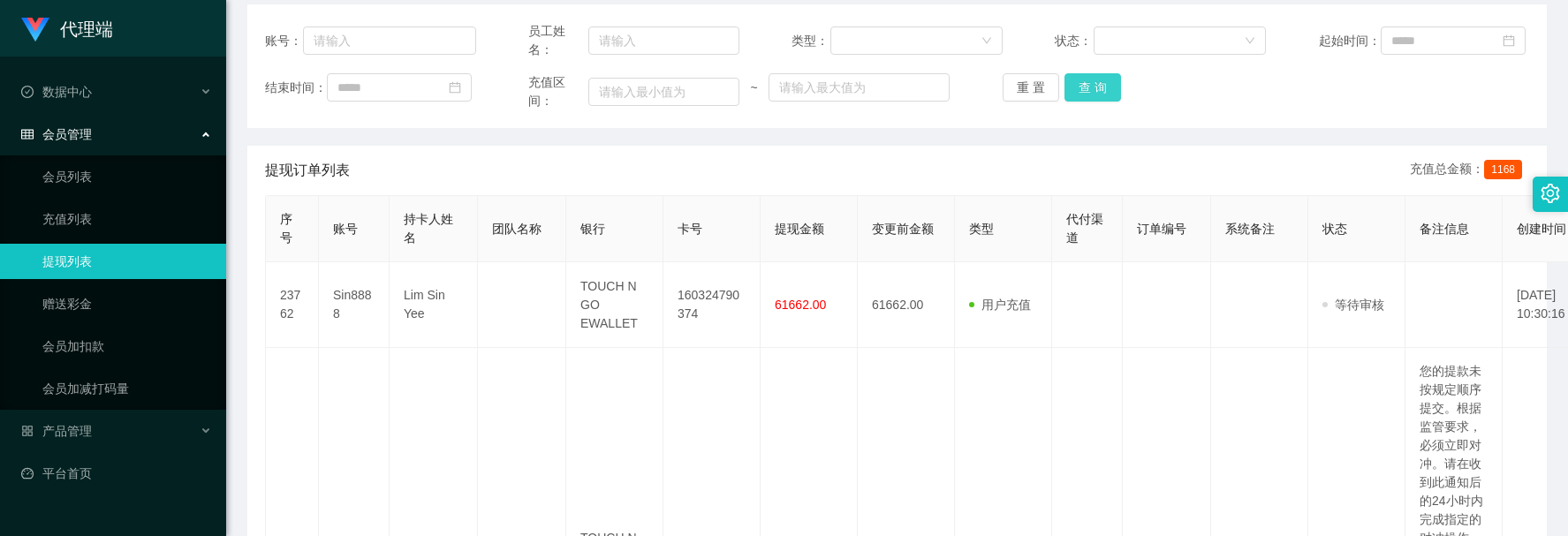
click at [1082, 91] on button "查 询" at bounding box center [1092, 87] width 57 height 28
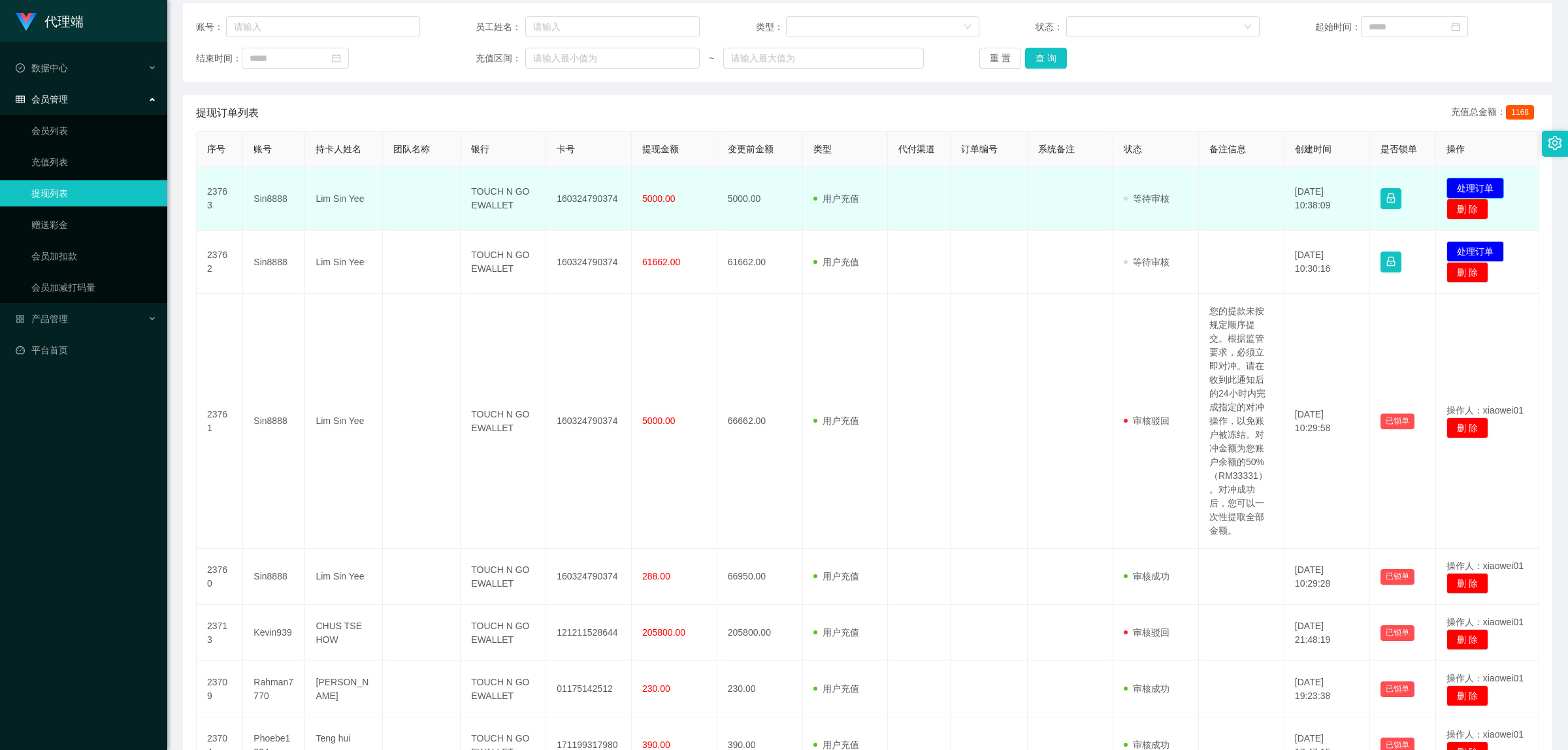
click at [1484, 179] on button "处理订单" at bounding box center [1475, 188] width 58 height 21
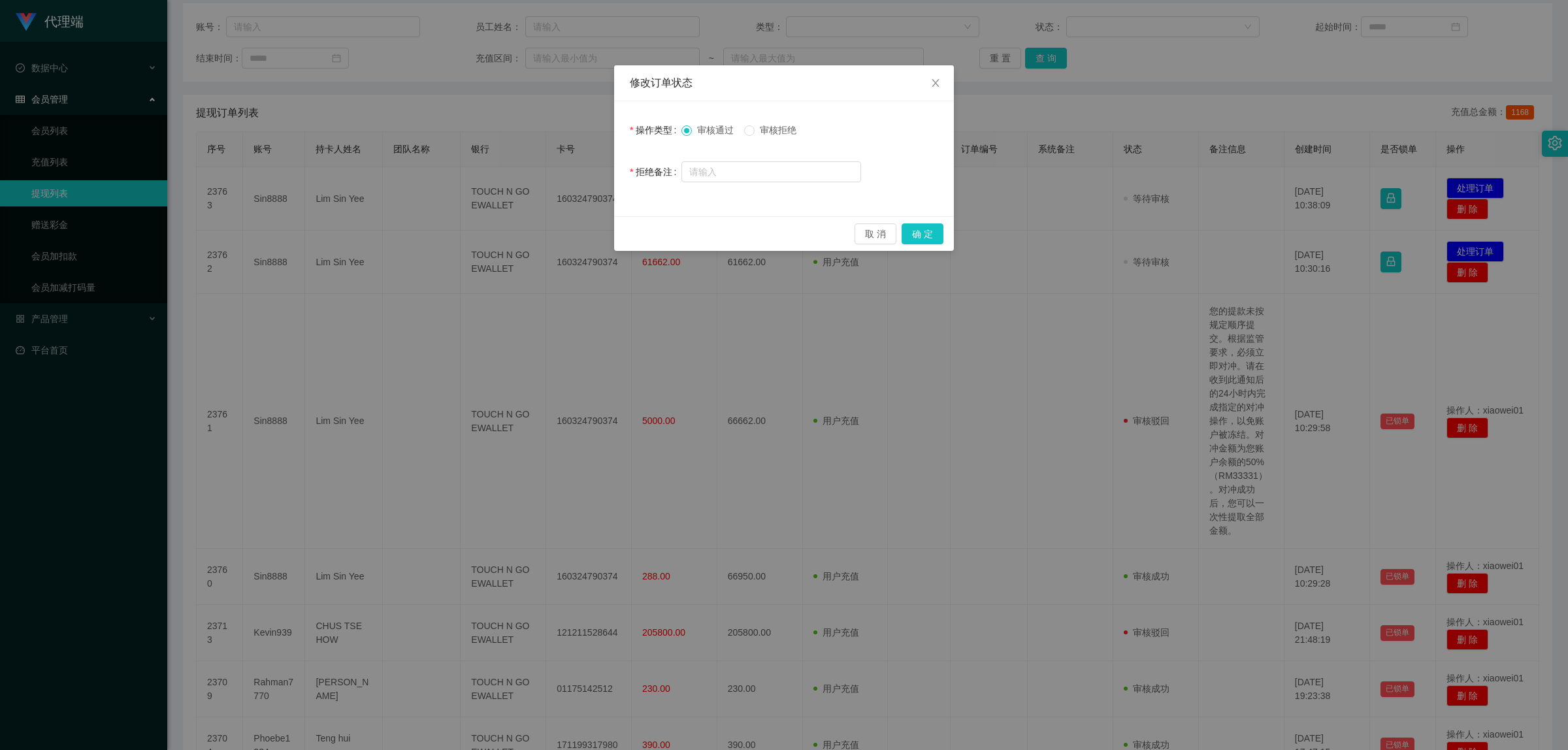
click at [751, 123] on label "审核拒绝" at bounding box center [773, 130] width 58 height 14
click at [746, 177] on input "text" at bounding box center [771, 171] width 180 height 21
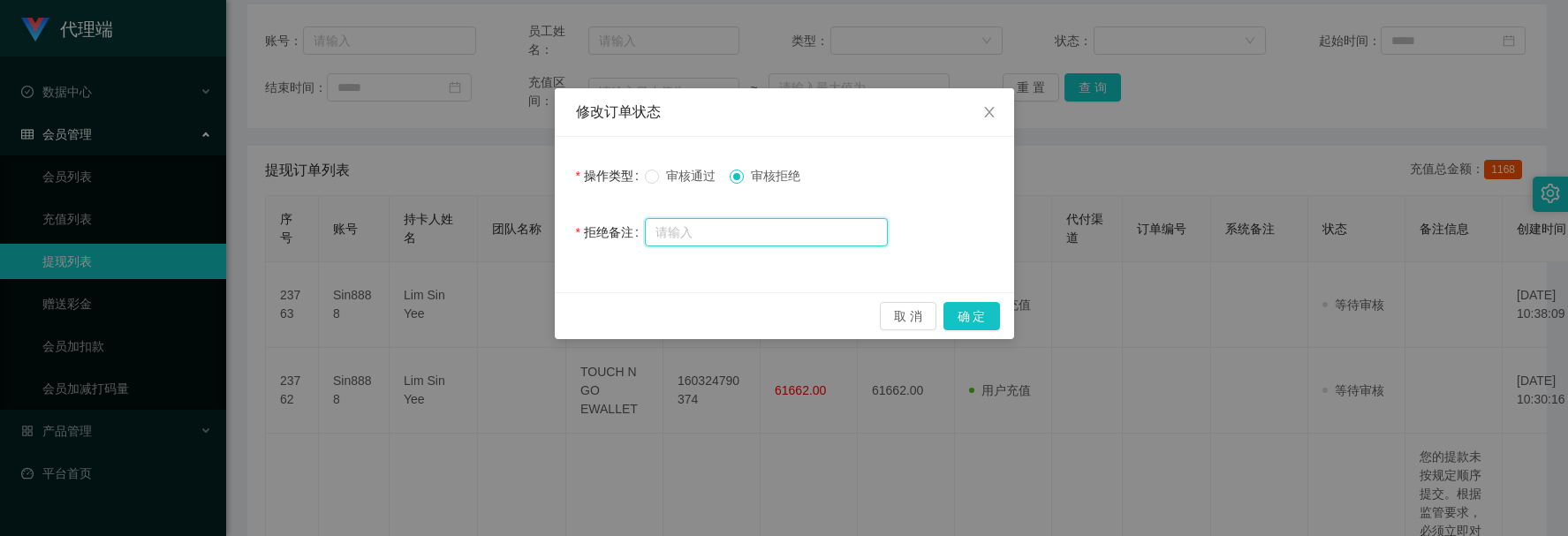
click at [796, 226] on input "text" at bounding box center [766, 232] width 243 height 28
paste input "您的提款未按规定顺序提交。根据监管要求，必须立即对冲。请在收到此通知后的24小时内完成指定的对冲操作，以免账户被冻结。对冲金额为您账户余额的50%（RM333…"
type input "您的提款未按规定顺序提交。根据监管要求，必须立即对冲。请在收到此通知后的24小时内完成指定的对冲操作，以免账户被冻结。对冲金额为您账户余额的50%（RM333…"
click at [994, 320] on button "确 定" at bounding box center [971, 316] width 57 height 28
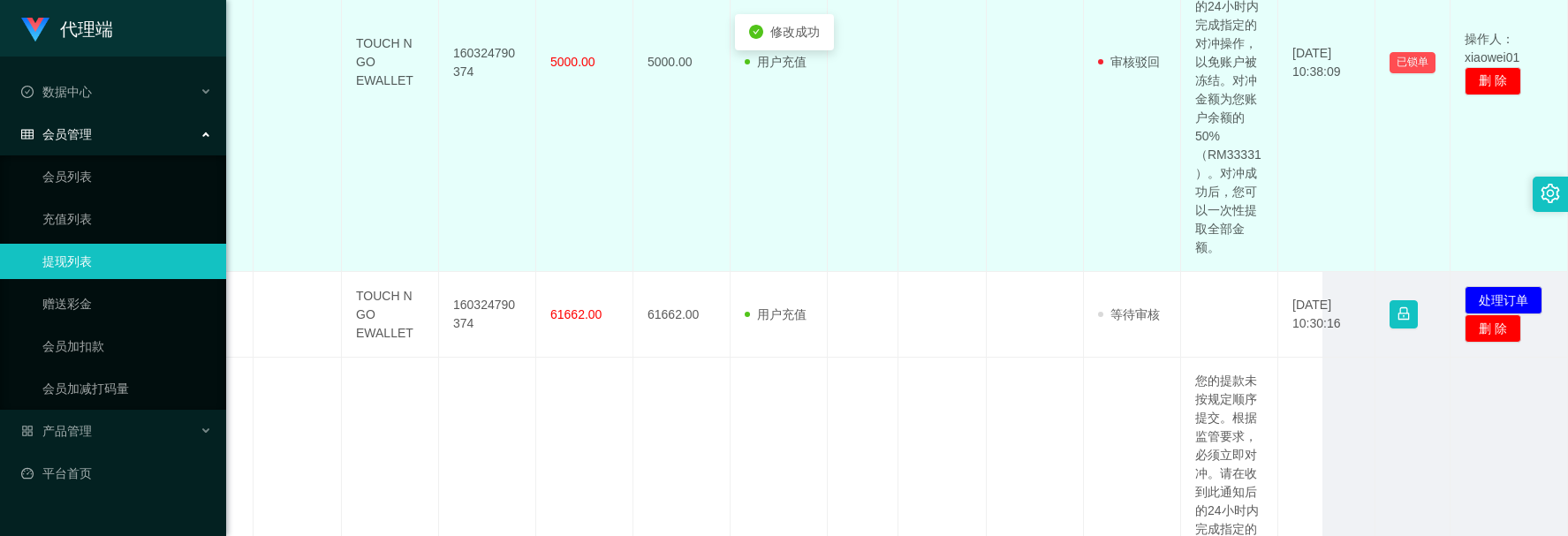
scroll to position [442, 0]
